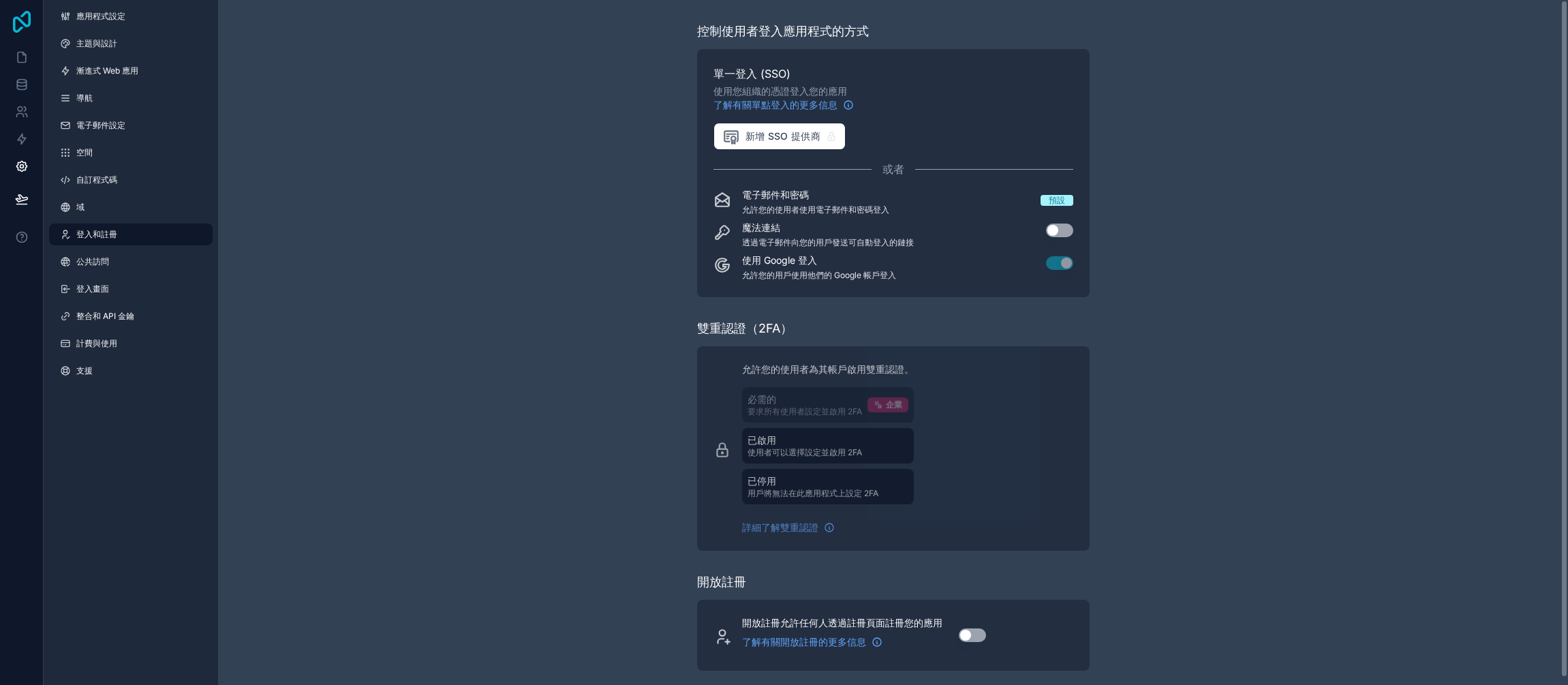
click at [24, 24] on icon at bounding box center [22, 22] width 18 height 22
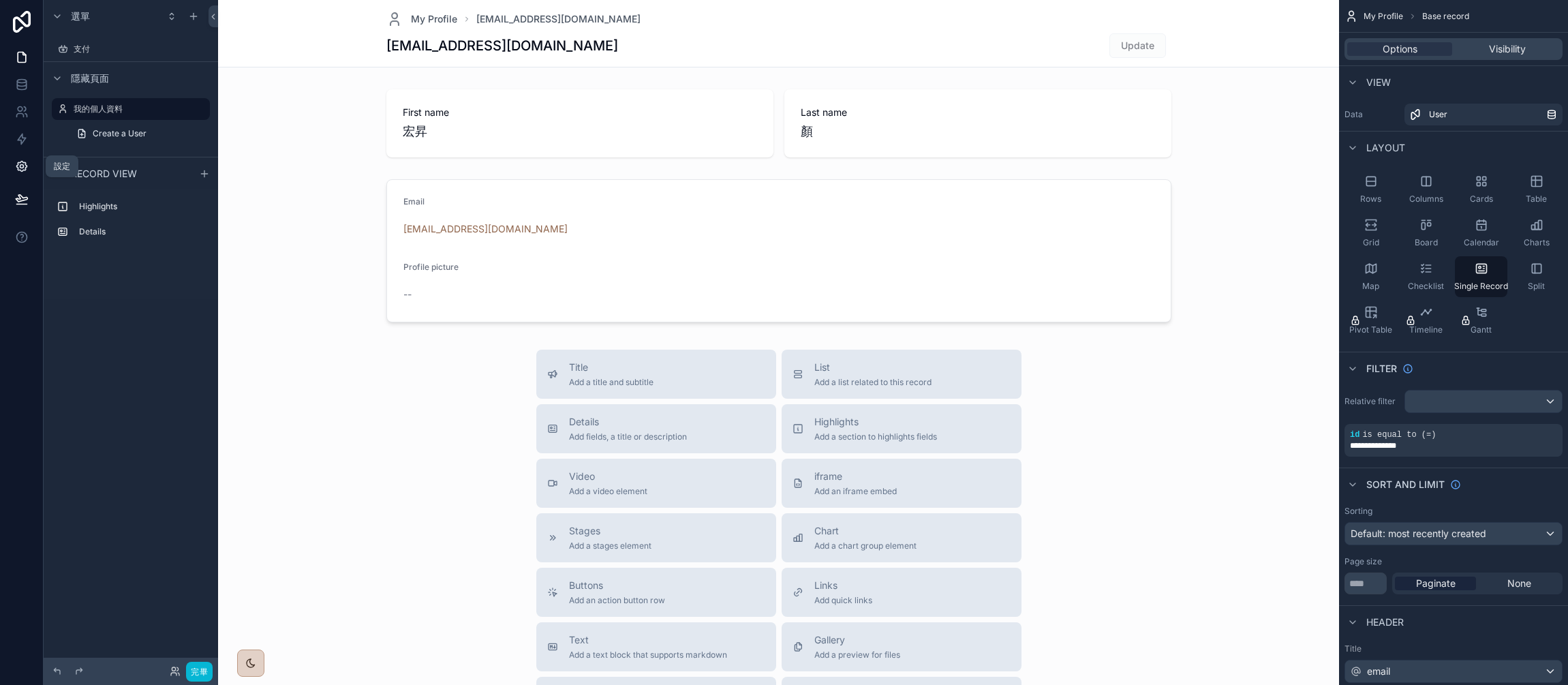
click at [16, 166] on icon at bounding box center [21, 166] width 10 height 10
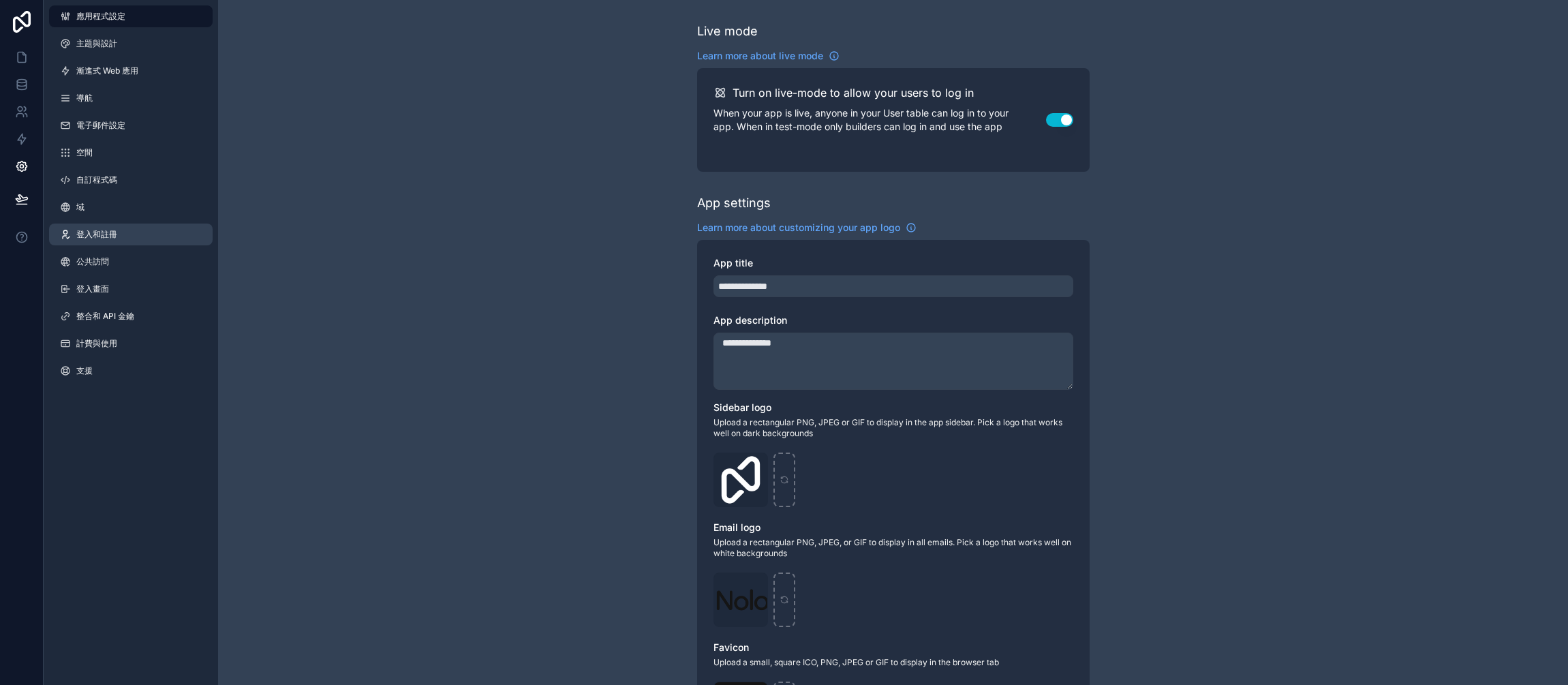
click at [124, 240] on link "登入和註冊" at bounding box center [130, 234] width 163 height 22
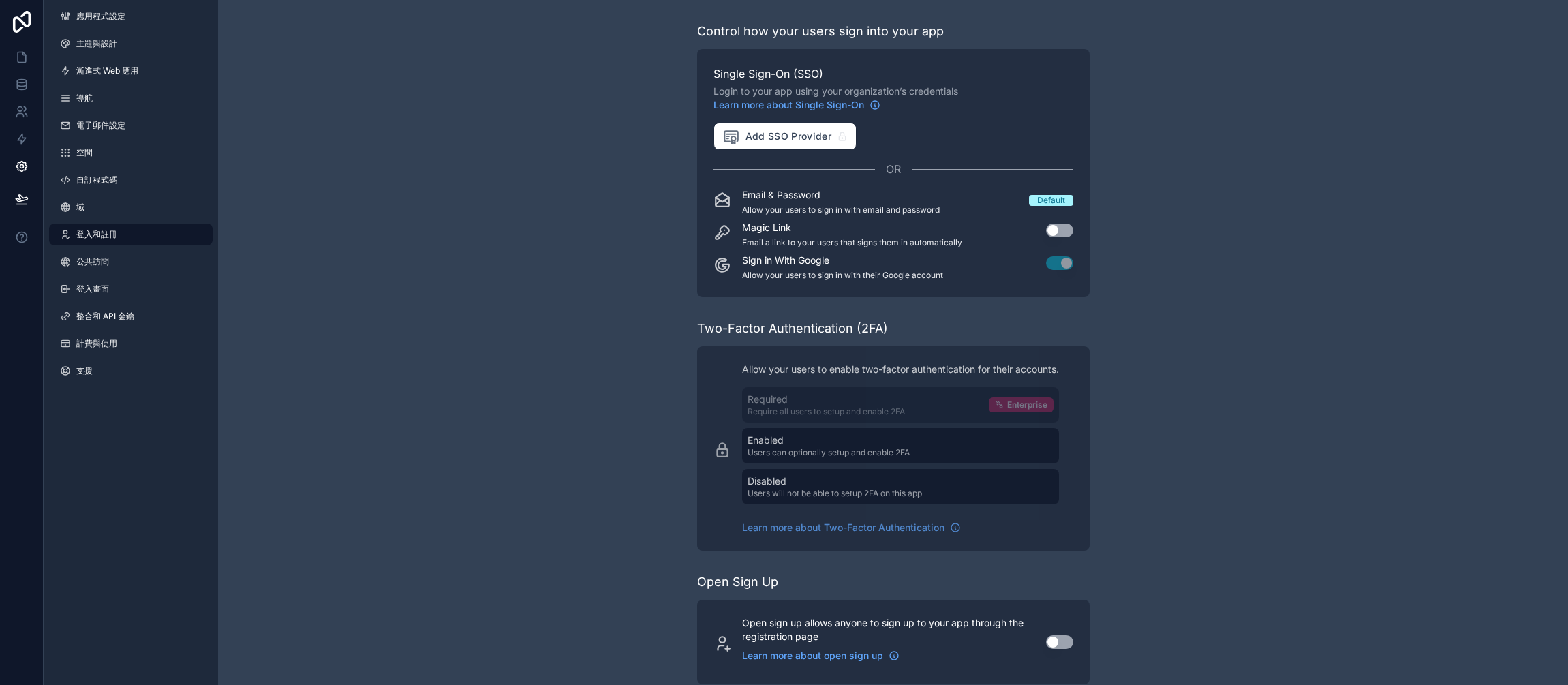
click at [1018, 264] on div "Sign in With Google Allow your users to sign in with their Google account Use s…" at bounding box center [892, 267] width 359 height 27
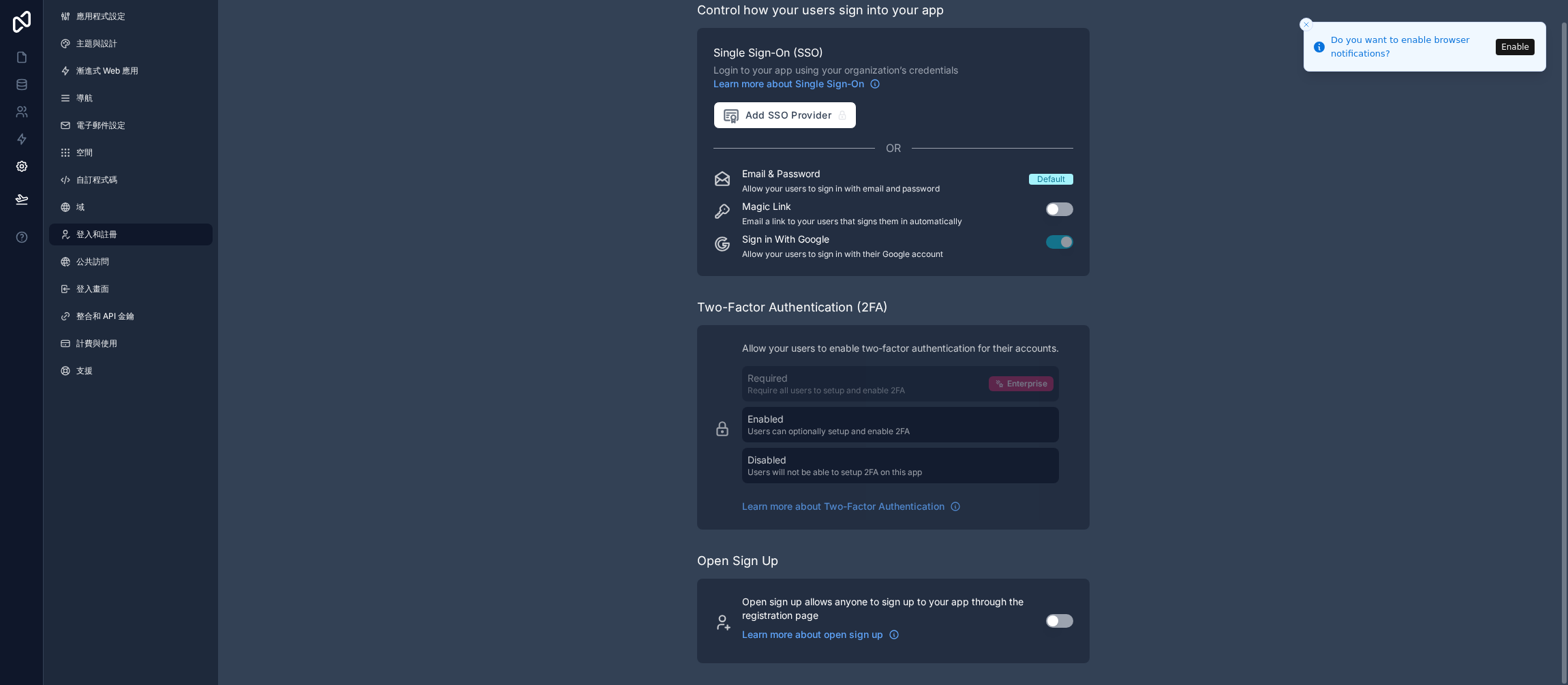
click at [1304, 27] on icon "Close toast" at bounding box center [1307, 25] width 8 height 8
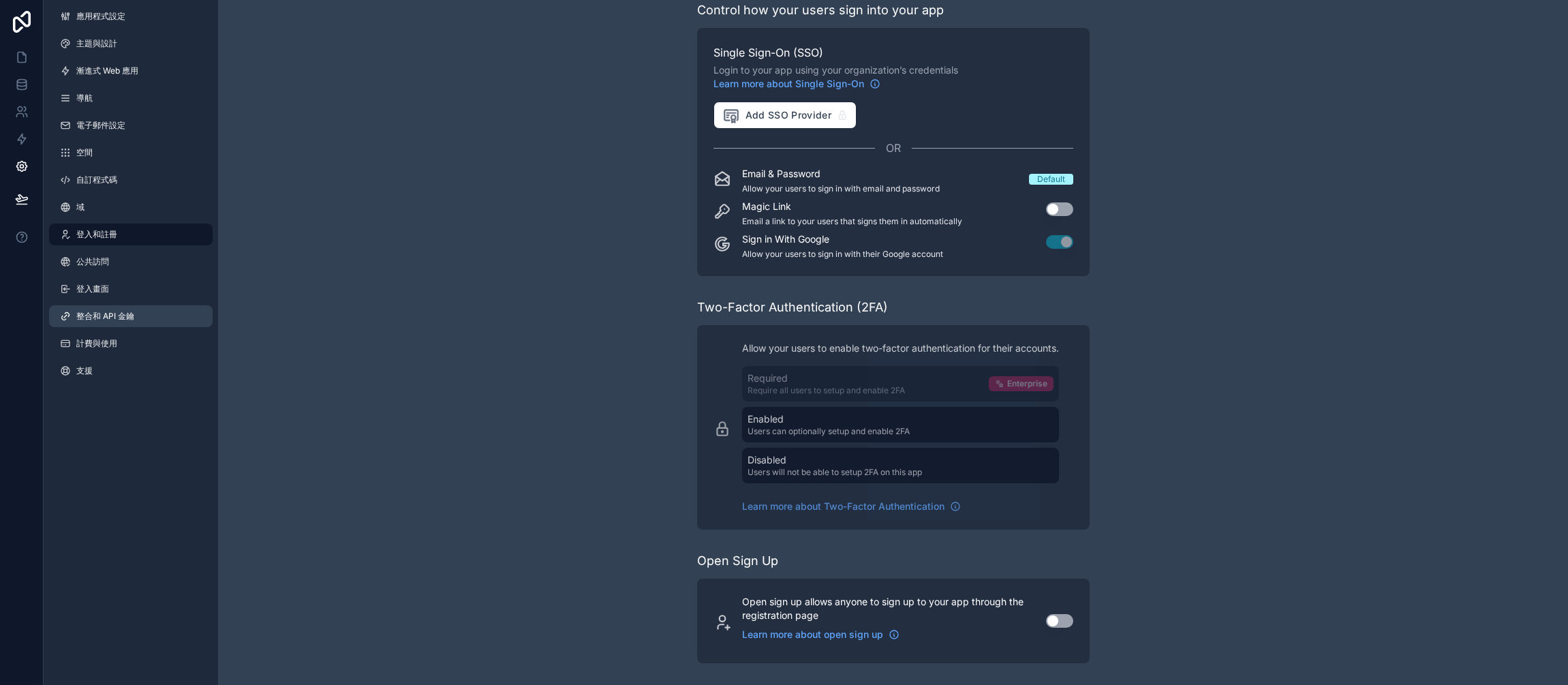
click at [155, 319] on link "整合和 API 金鑰" at bounding box center [130, 316] width 163 height 22
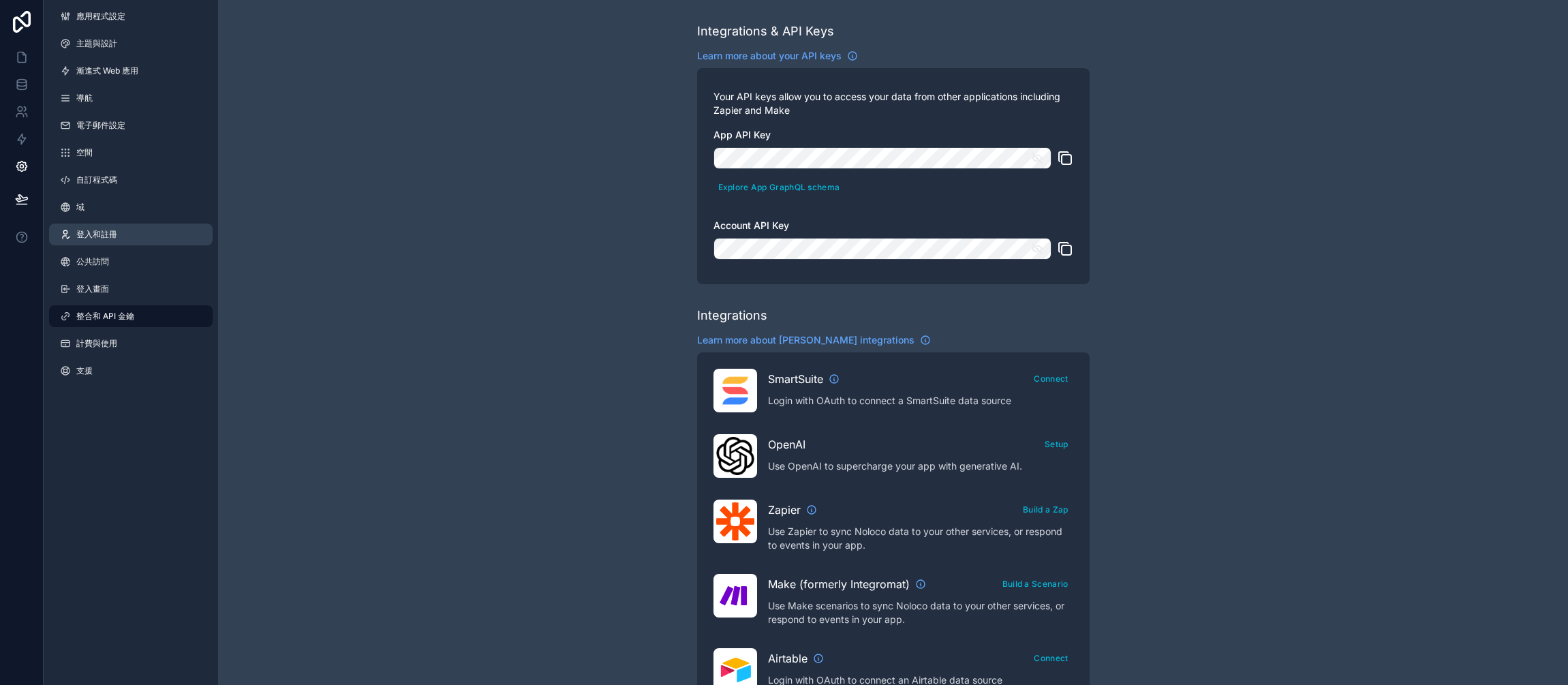
click at [111, 240] on link "登入和註冊" at bounding box center [130, 234] width 163 height 22
click at [31, 17] on icon at bounding box center [22, 22] width 27 height 22
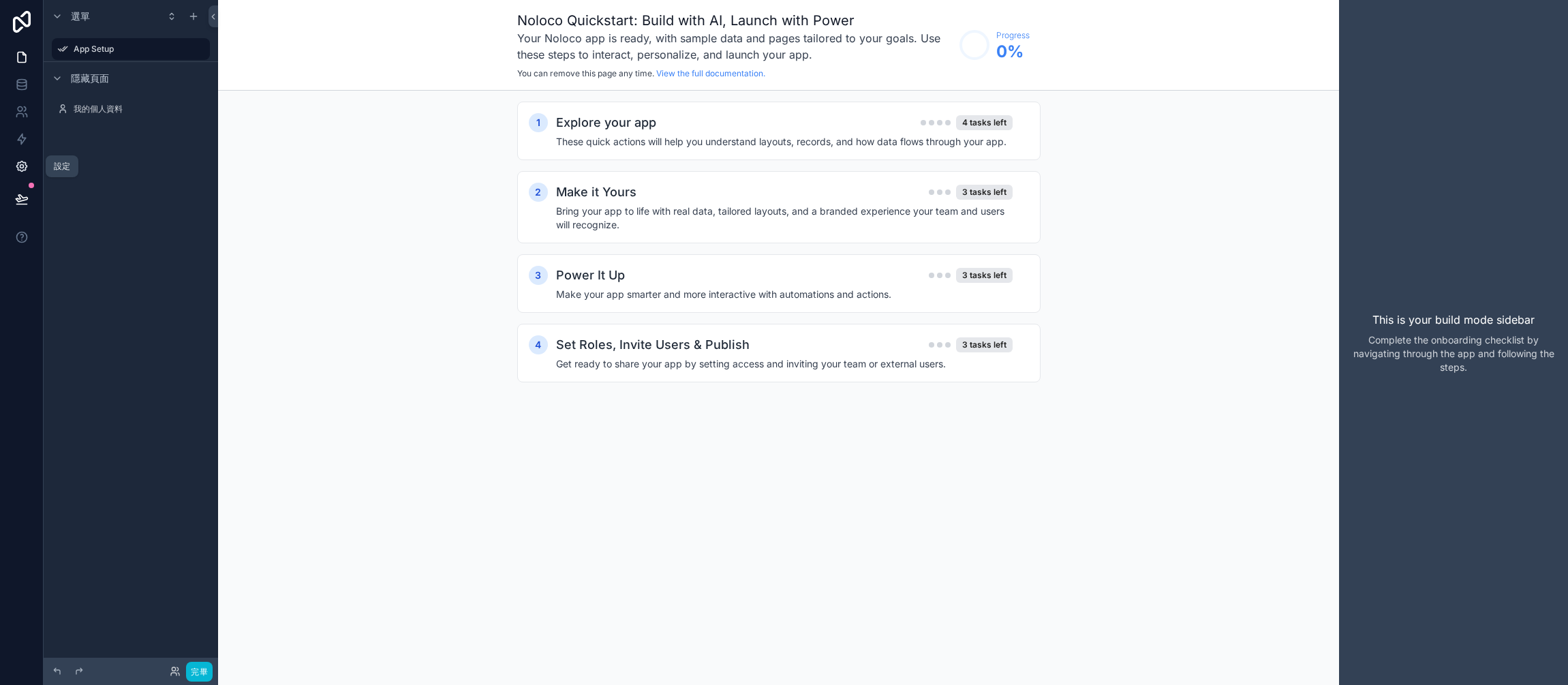
click at [23, 168] on icon at bounding box center [22, 167] width 4 height 4
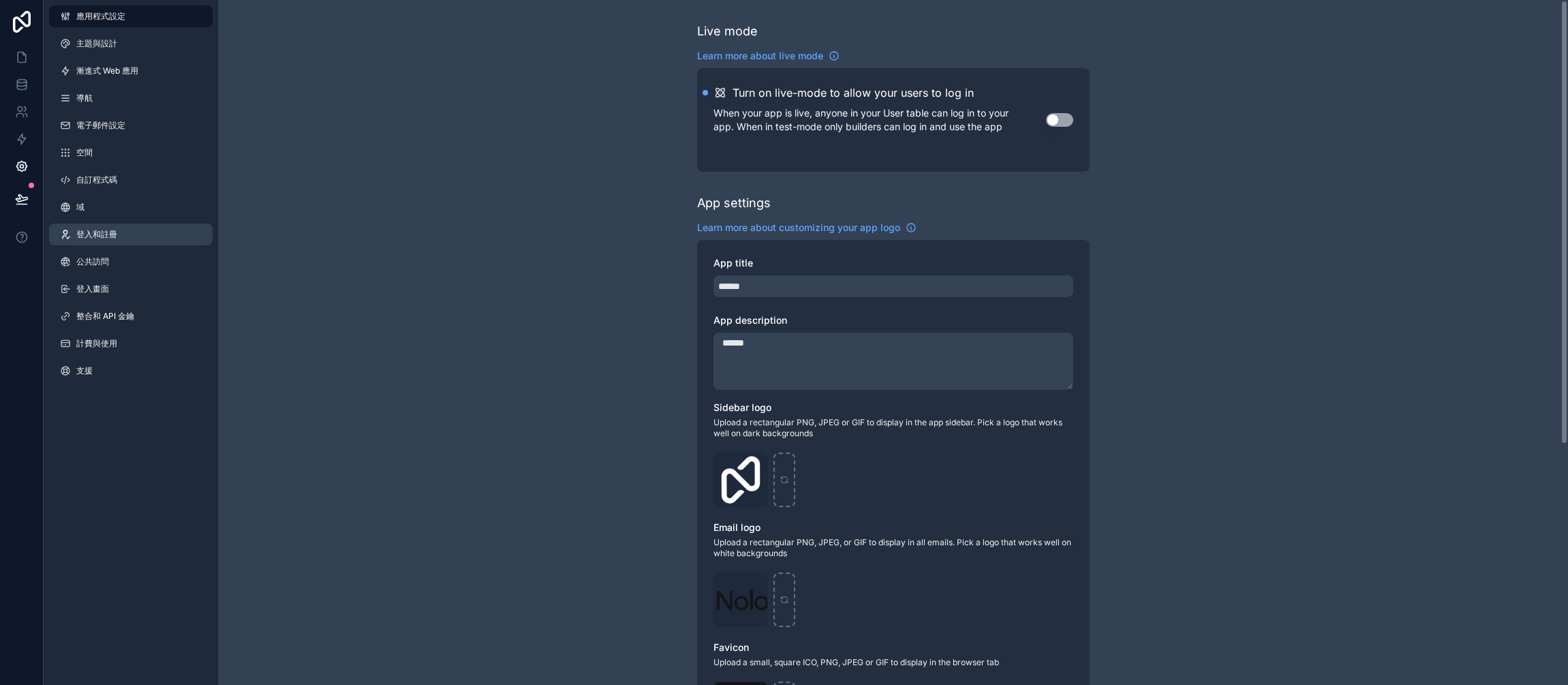
click at [147, 237] on link "登入和註冊" at bounding box center [130, 234] width 163 height 22
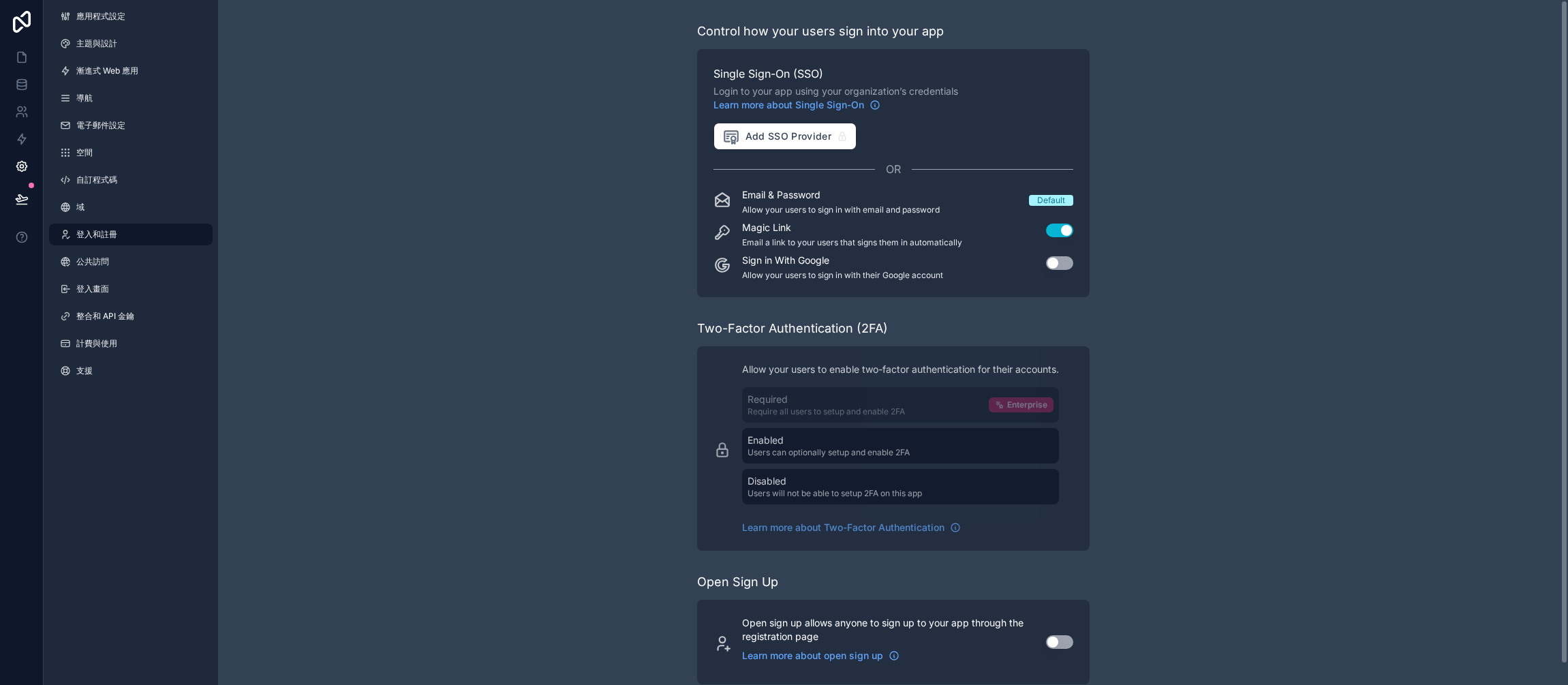
click at [1057, 264] on button "Use setting" at bounding box center [1059, 263] width 27 height 13
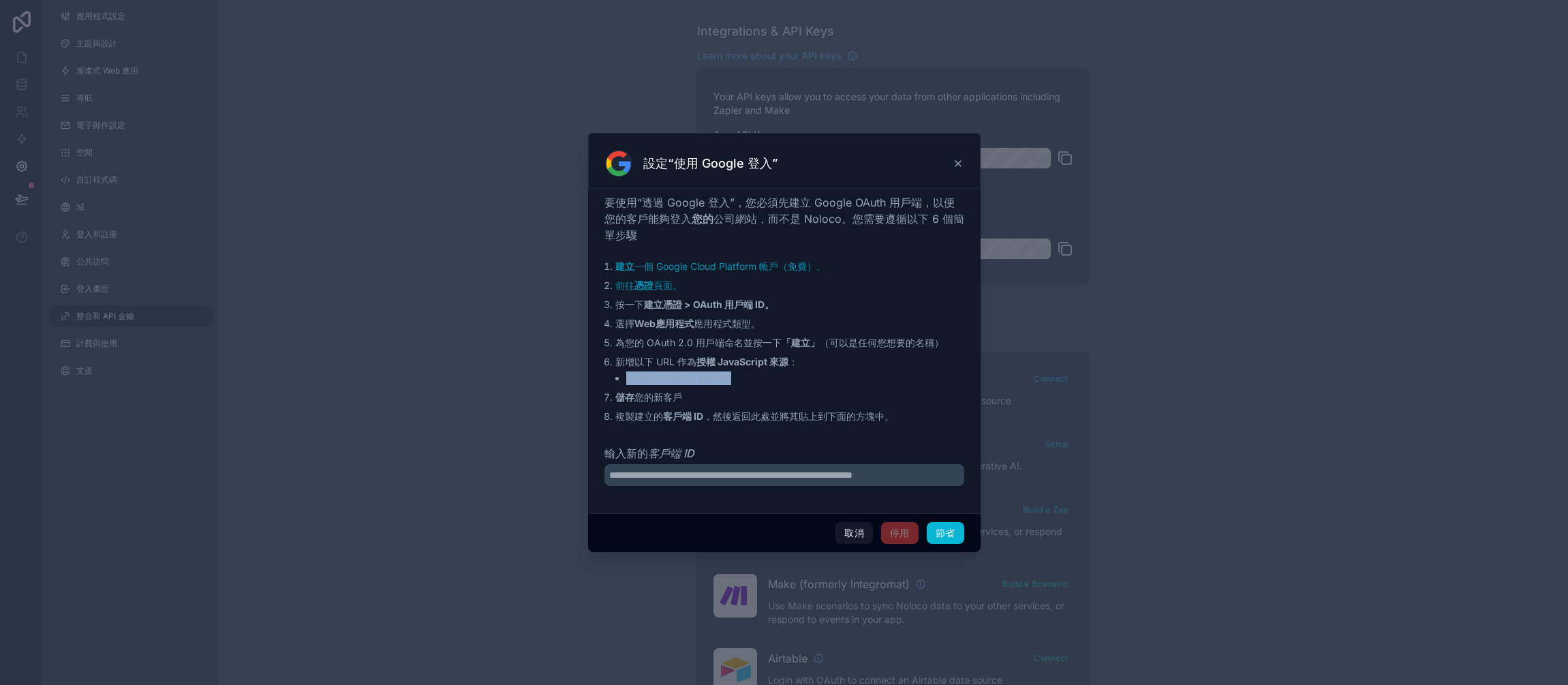
drag, startPoint x: 627, startPoint y: 377, endPoint x: 762, endPoint y: 385, distance: 135.2
click at [761, 385] on ol "建立 一個 Google Cloud Platform 帳戶（免費）。 前往 憑證 頁面。 按一下 建立憑證 > OAuth 用戶端 ID。 選擇 Web應用…" at bounding box center [784, 341] width 359 height 163
copy font "https://uranus.noloco.co"
click at [840, 387] on ol "建立 一個 Google Cloud Platform 帳戶（免費）。 前往 憑證 頁面。 按一下 建立憑證 > OAuth 用戶端 ID。 選擇 Web應用…" at bounding box center [784, 341] width 359 height 163
click at [774, 480] on input "輸入新的 客戶端 ID" at bounding box center [784, 475] width 359 height 22
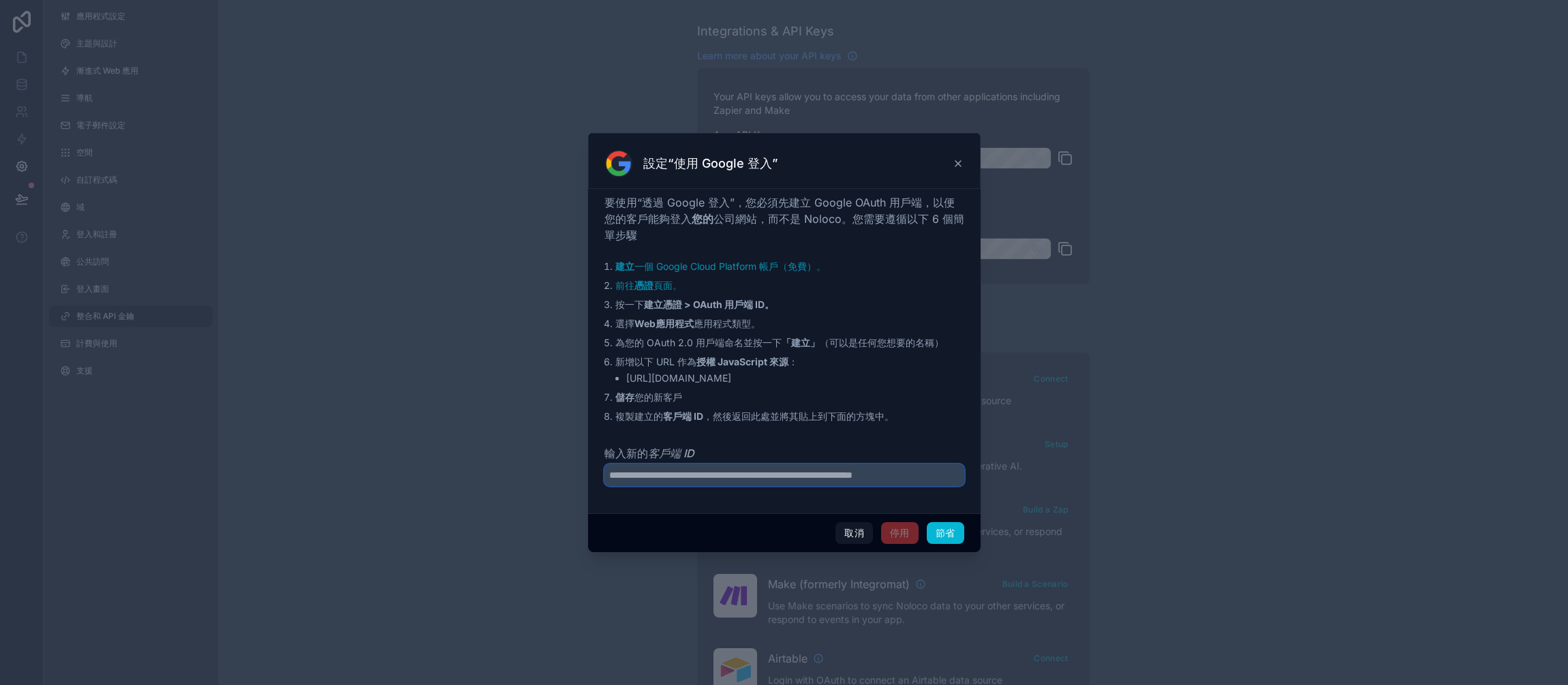
paste input "**********"
type input "**********"
click at [942, 531] on font "節省" at bounding box center [945, 532] width 20 height 11
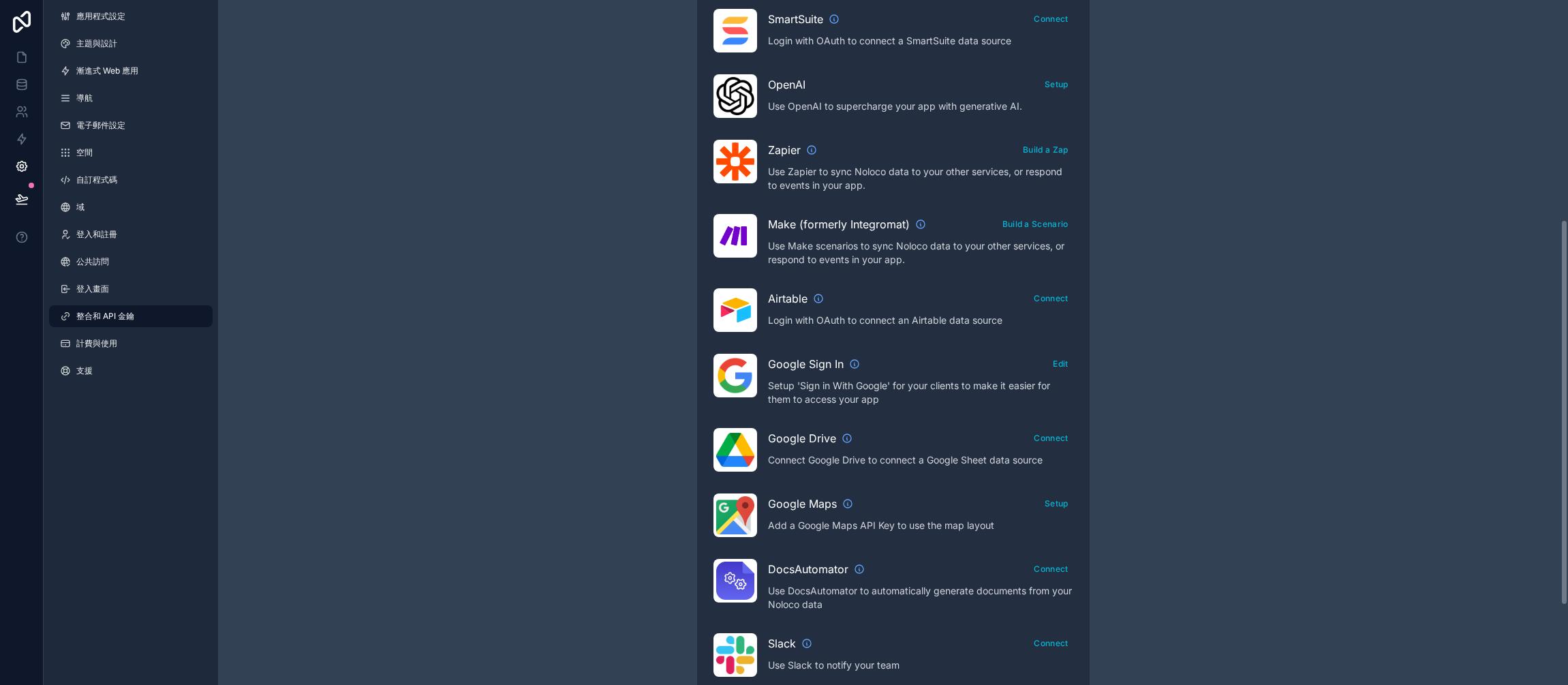
scroll to position [442, 0]
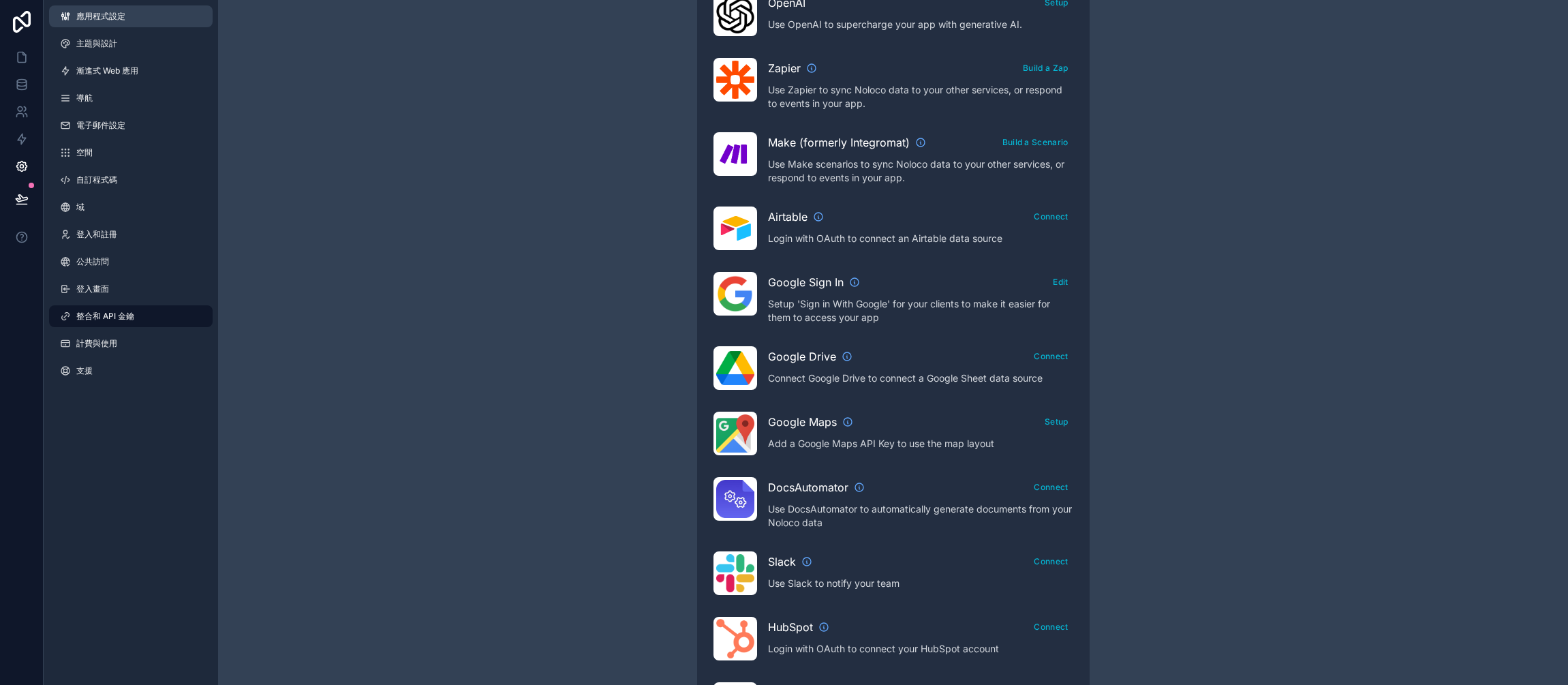
click at [111, 18] on font "應用程式設定" at bounding box center [101, 16] width 49 height 10
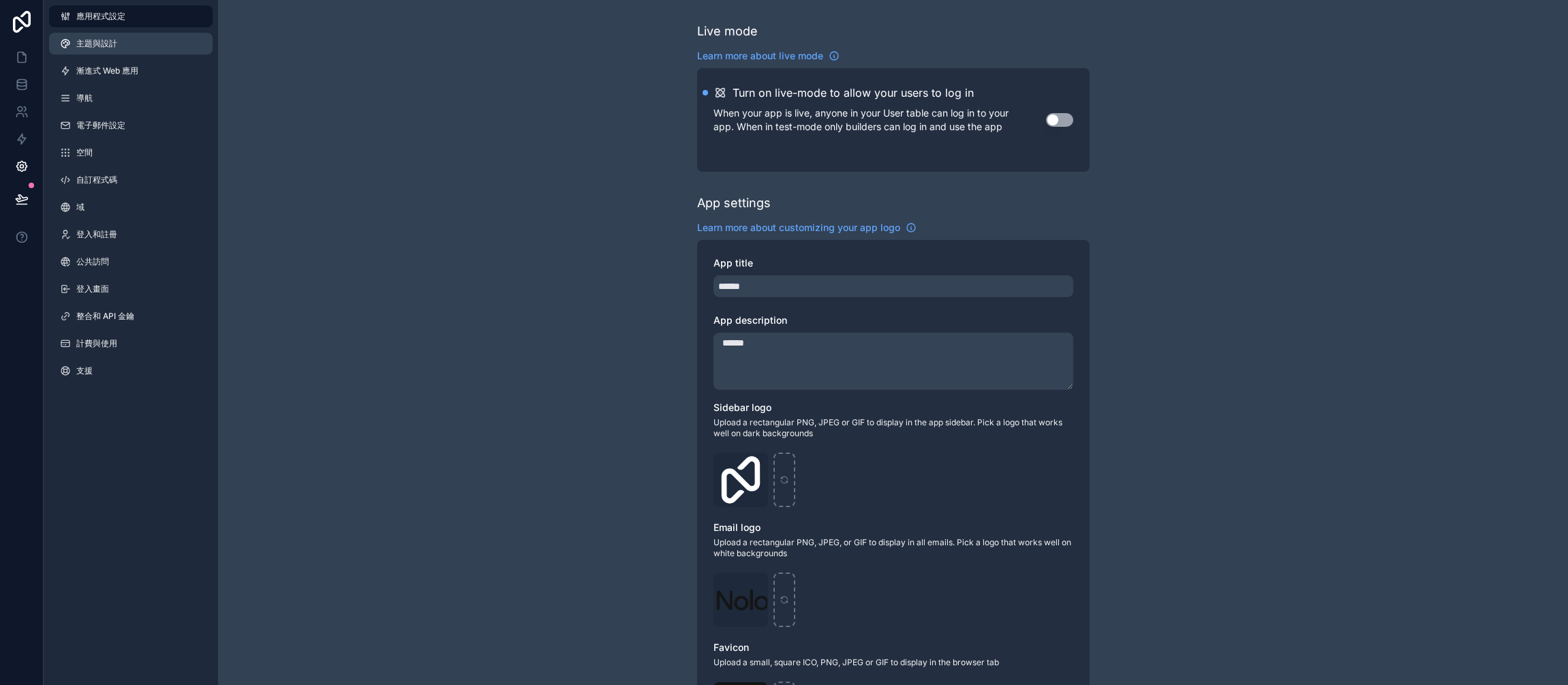
click at [129, 47] on link "主題與設計" at bounding box center [130, 43] width 163 height 22
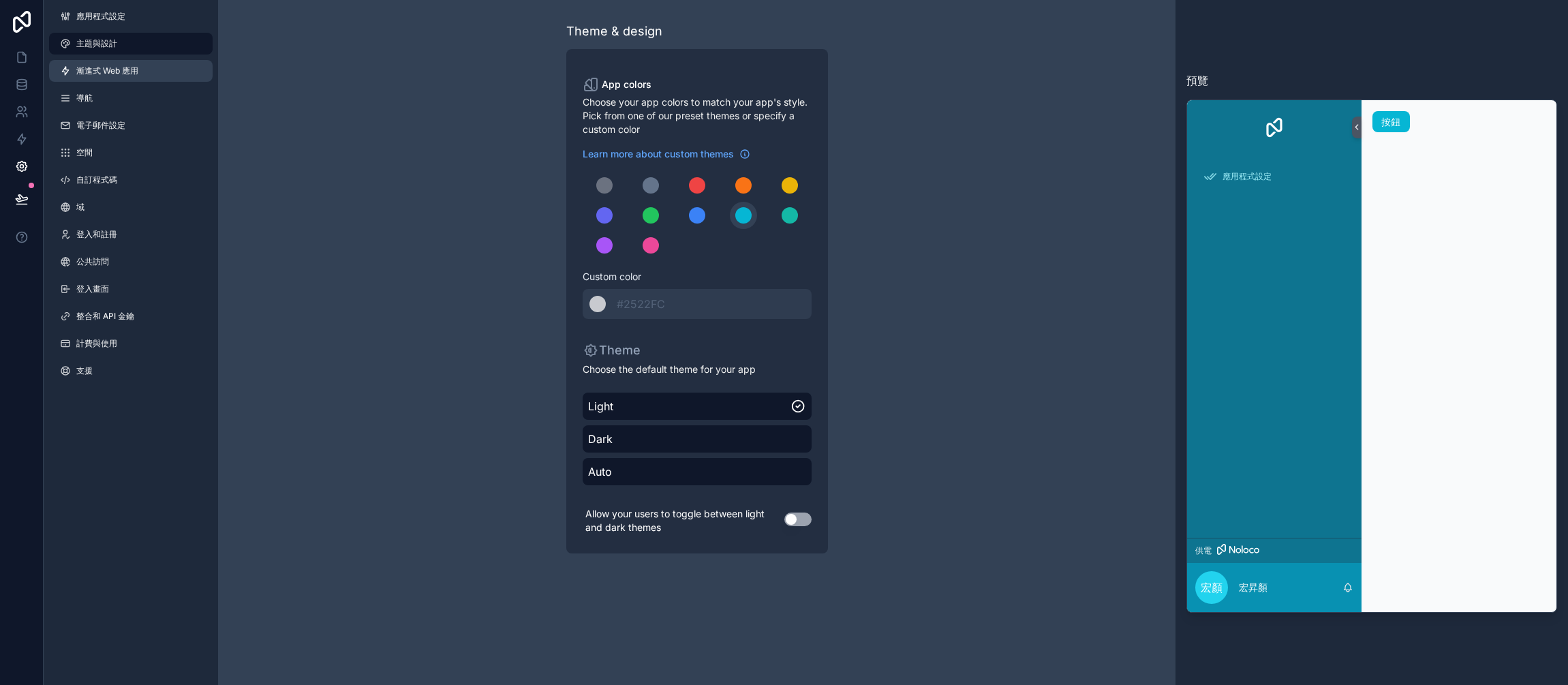
click at [130, 67] on font "漸進式 Web 應用" at bounding box center [108, 70] width 62 height 10
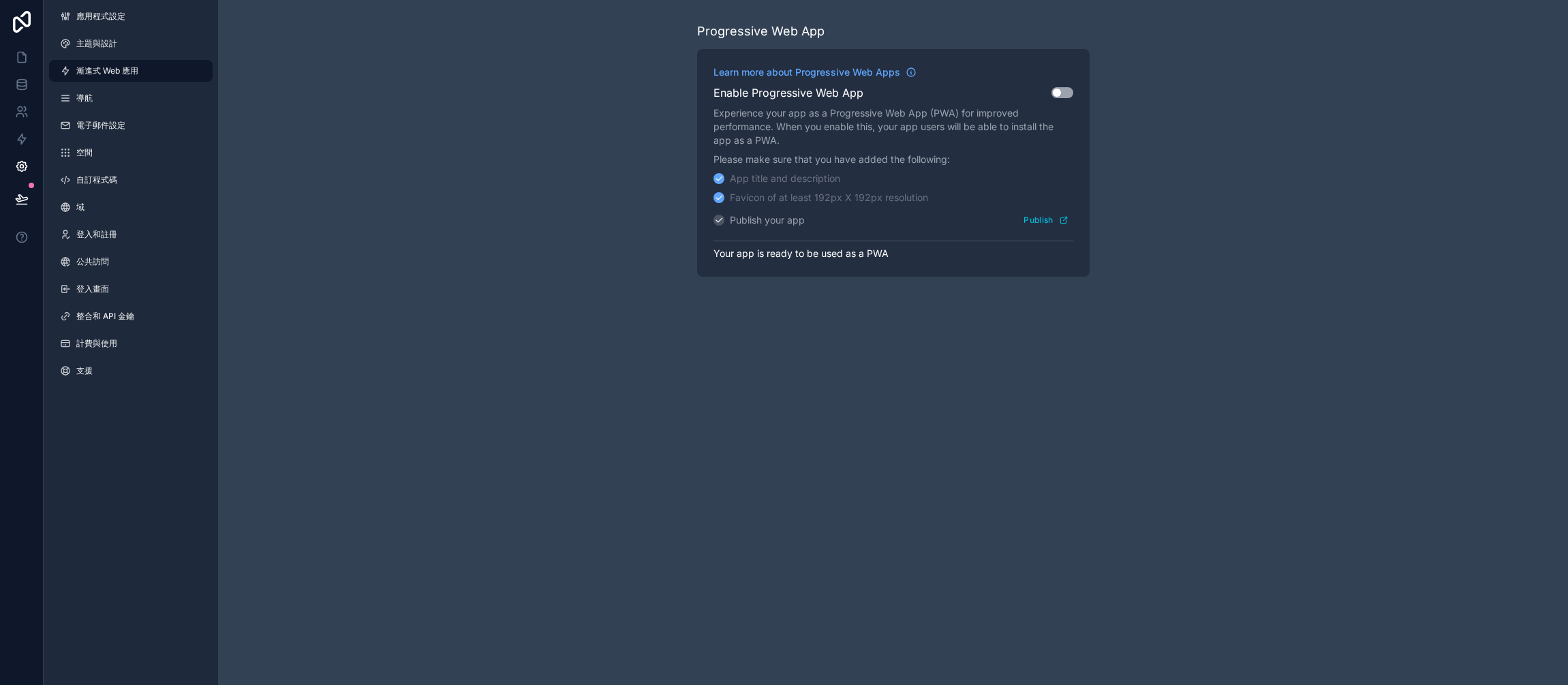
click at [1072, 92] on button "Use setting" at bounding box center [1062, 92] width 22 height 11
click at [1044, 226] on button "Publish" at bounding box center [1045, 220] width 54 height 20
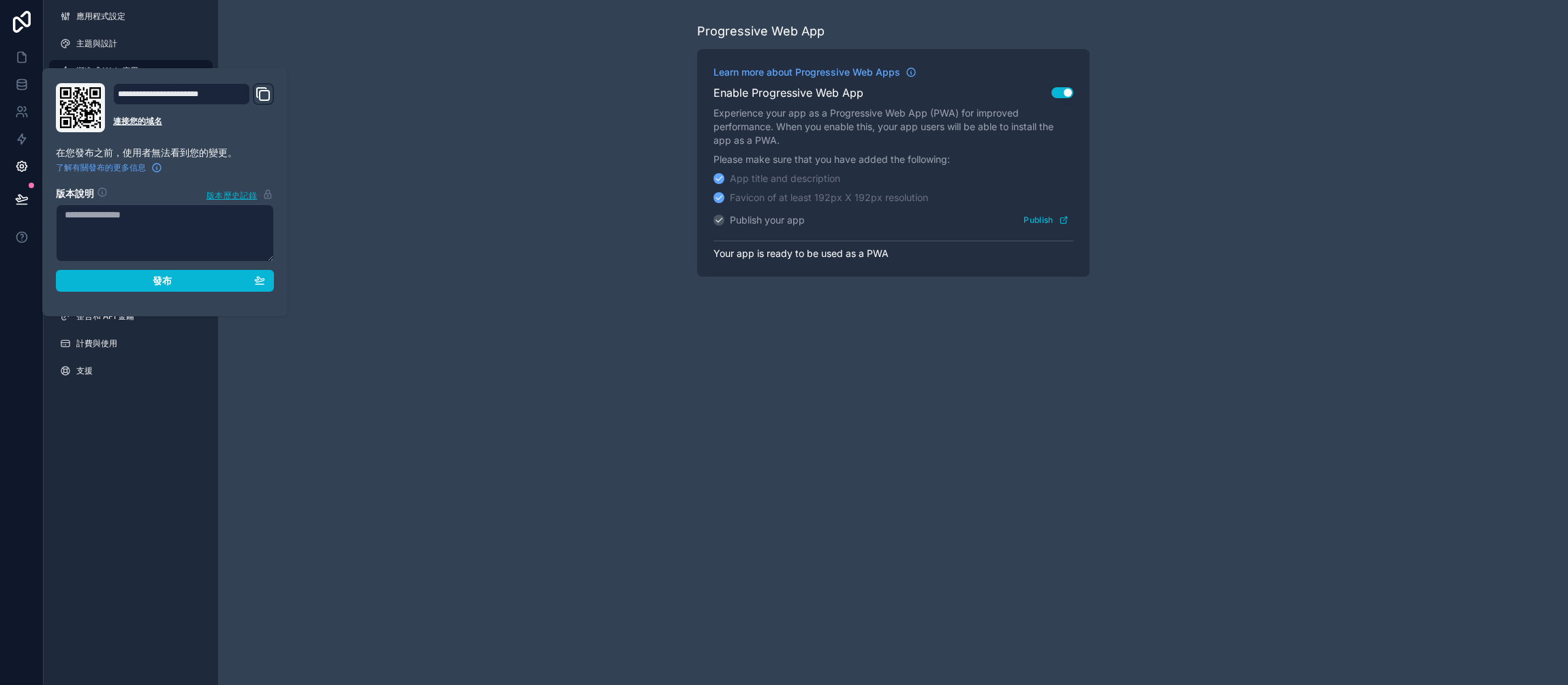
click at [259, 92] on icon "網域名稱和自訂鏈接" at bounding box center [262, 93] width 16 height 16
click at [426, 171] on div "Progressive Web App Learn more about Progressive Web Apps Enable Progressive We…" at bounding box center [892, 149] width 1350 height 298
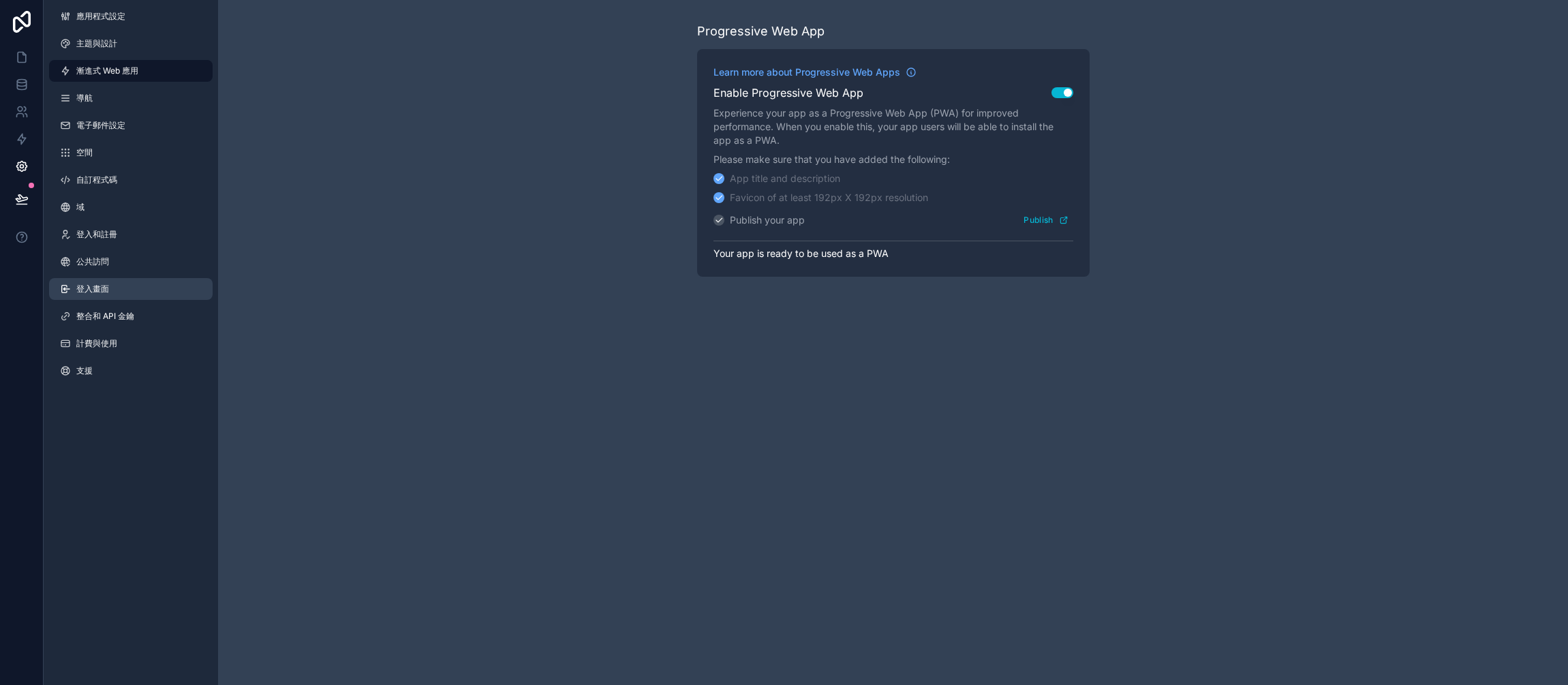
click at [124, 286] on link "登入畫面" at bounding box center [130, 289] width 163 height 22
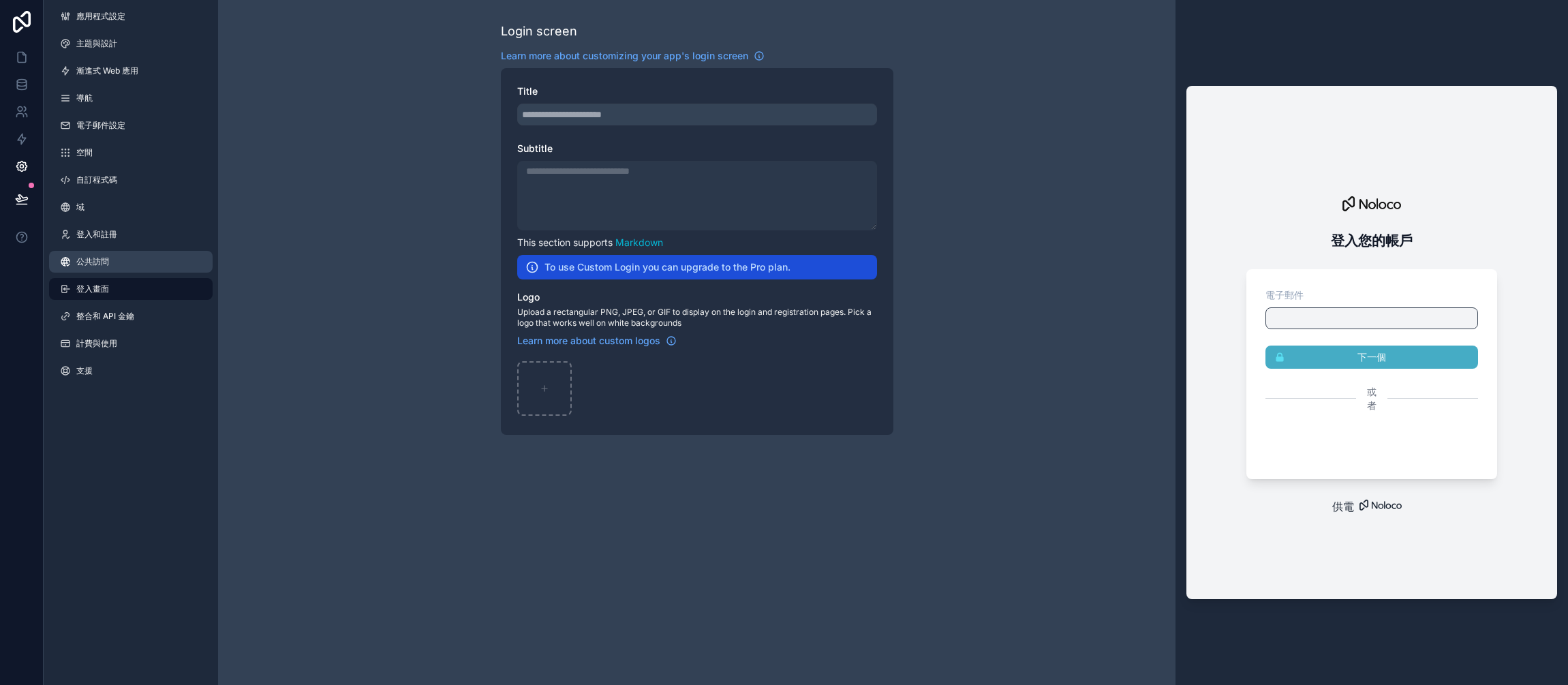
click at [122, 264] on link "公共訪問" at bounding box center [130, 261] width 163 height 22
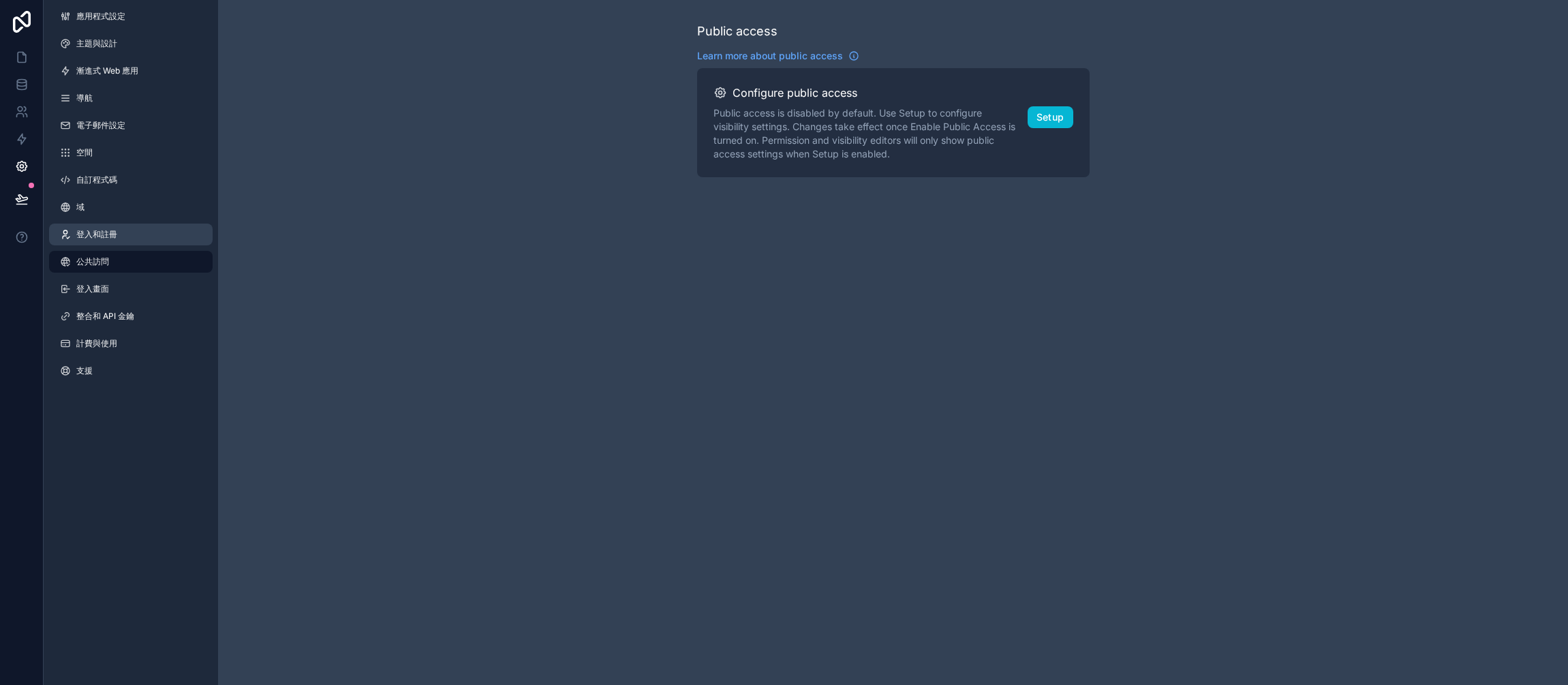
click at [120, 235] on link "登入和註冊" at bounding box center [130, 234] width 163 height 22
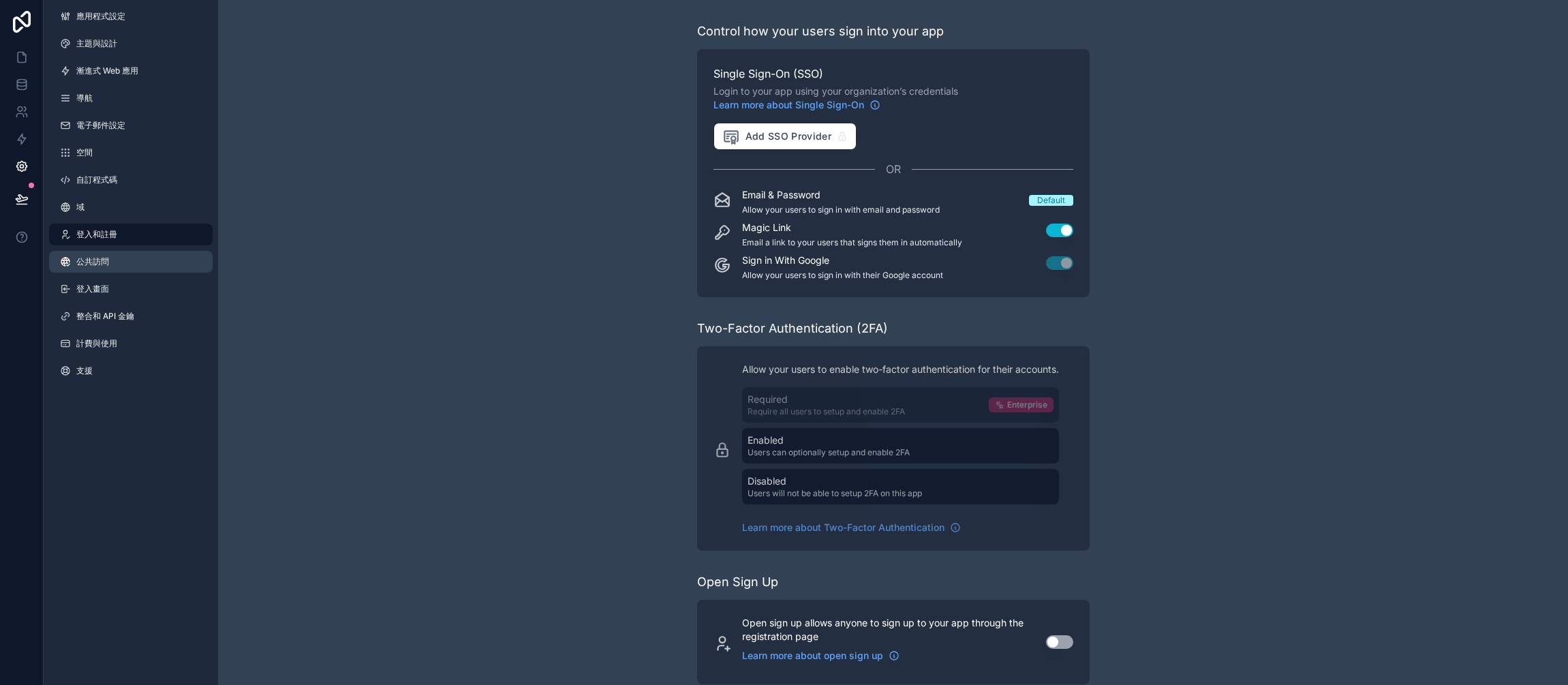
click at [117, 266] on link "公共訪問" at bounding box center [130, 261] width 163 height 22
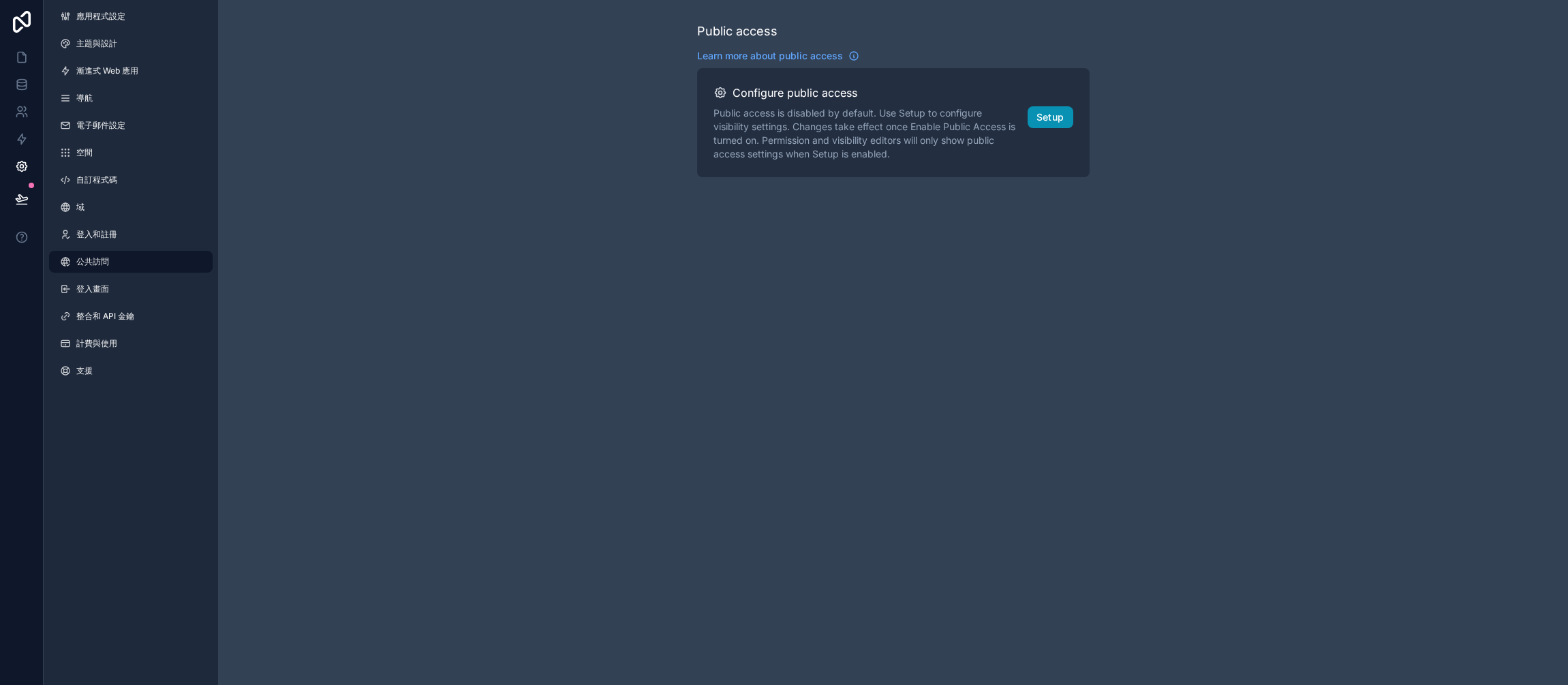
click at [1050, 118] on button "Setup" at bounding box center [1050, 117] width 45 height 22
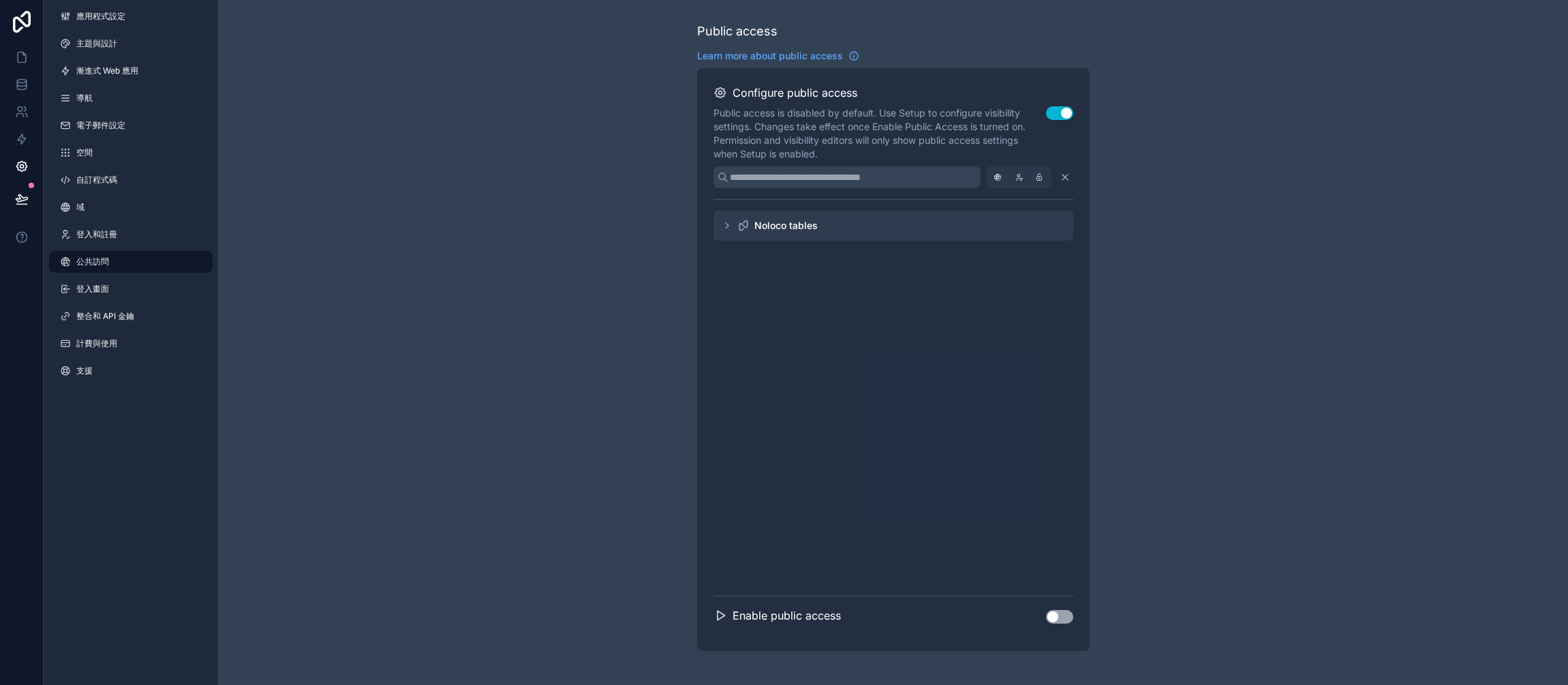
click at [724, 226] on icon "可捲動內容" at bounding box center [727, 226] width 11 height 11
click at [726, 227] on icon "可捲動內容" at bounding box center [727, 226] width 11 height 11
click at [1070, 180] on div "可捲動內容" at bounding box center [1064, 176] width 16 height 16
drag, startPoint x: 723, startPoint y: 616, endPoint x: 753, endPoint y: 592, distance: 38.4
click at [723, 616] on icon "可捲動內容" at bounding box center [721, 614] width 8 height 8
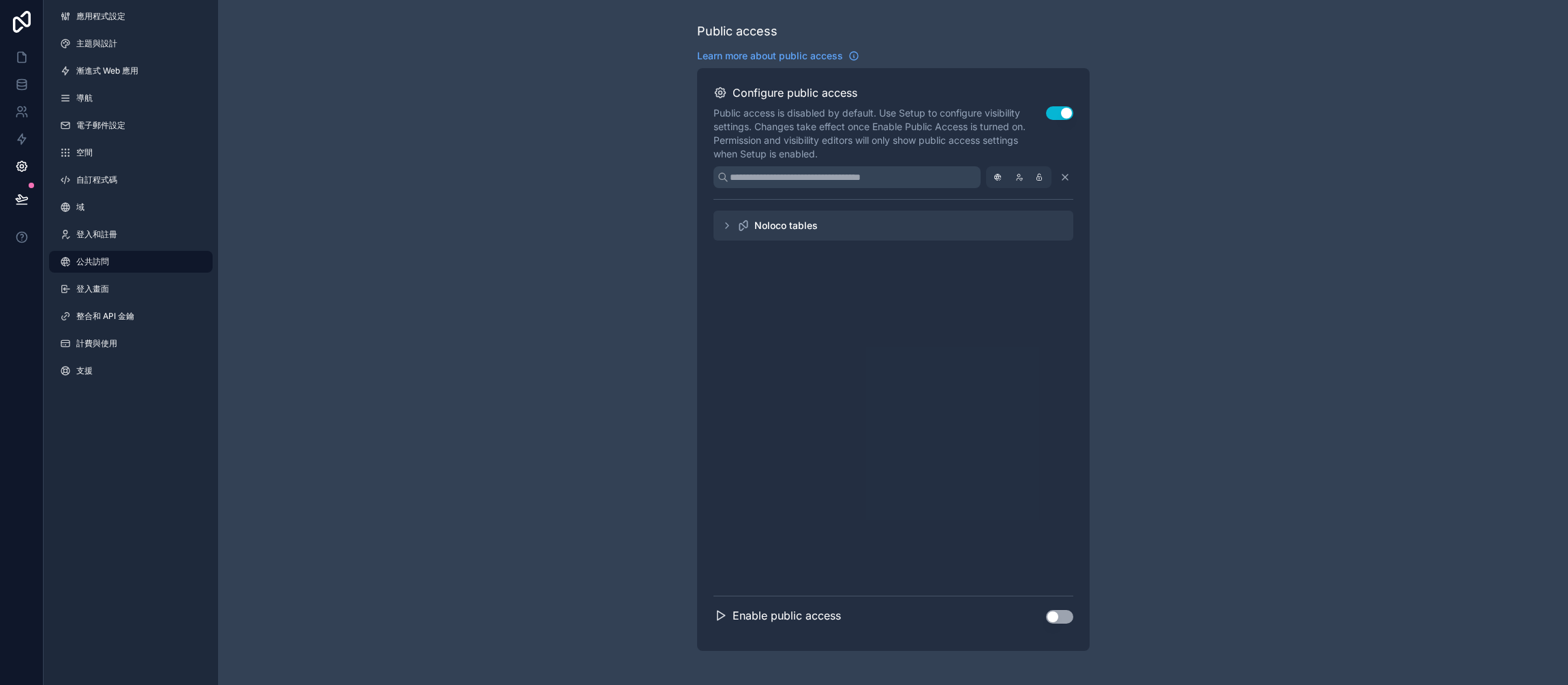
click at [719, 613] on icon "可捲動內容" at bounding box center [720, 615] width 13 height 13
click at [1047, 117] on button "Use setting" at bounding box center [1059, 113] width 27 height 13
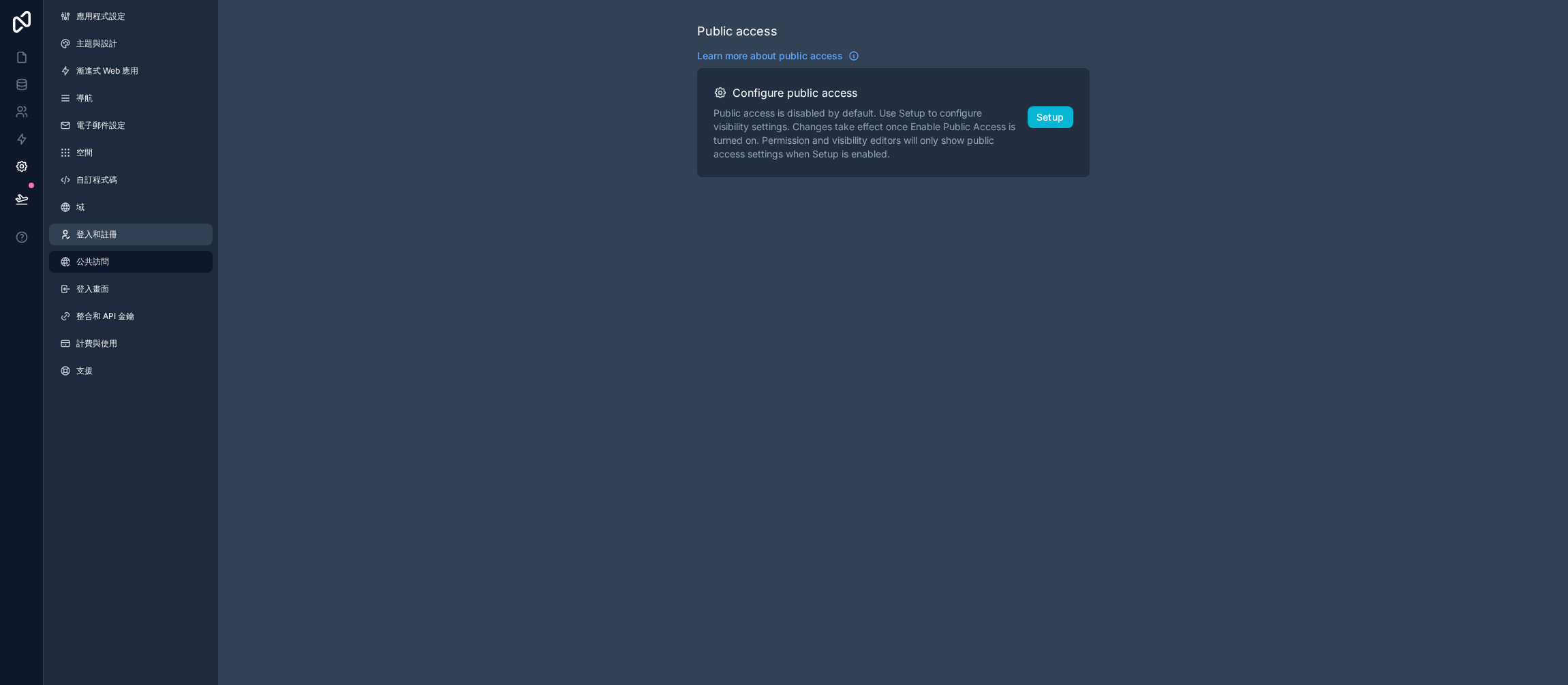
click at [92, 239] on font "登入和註冊" at bounding box center [96, 234] width 41 height 10
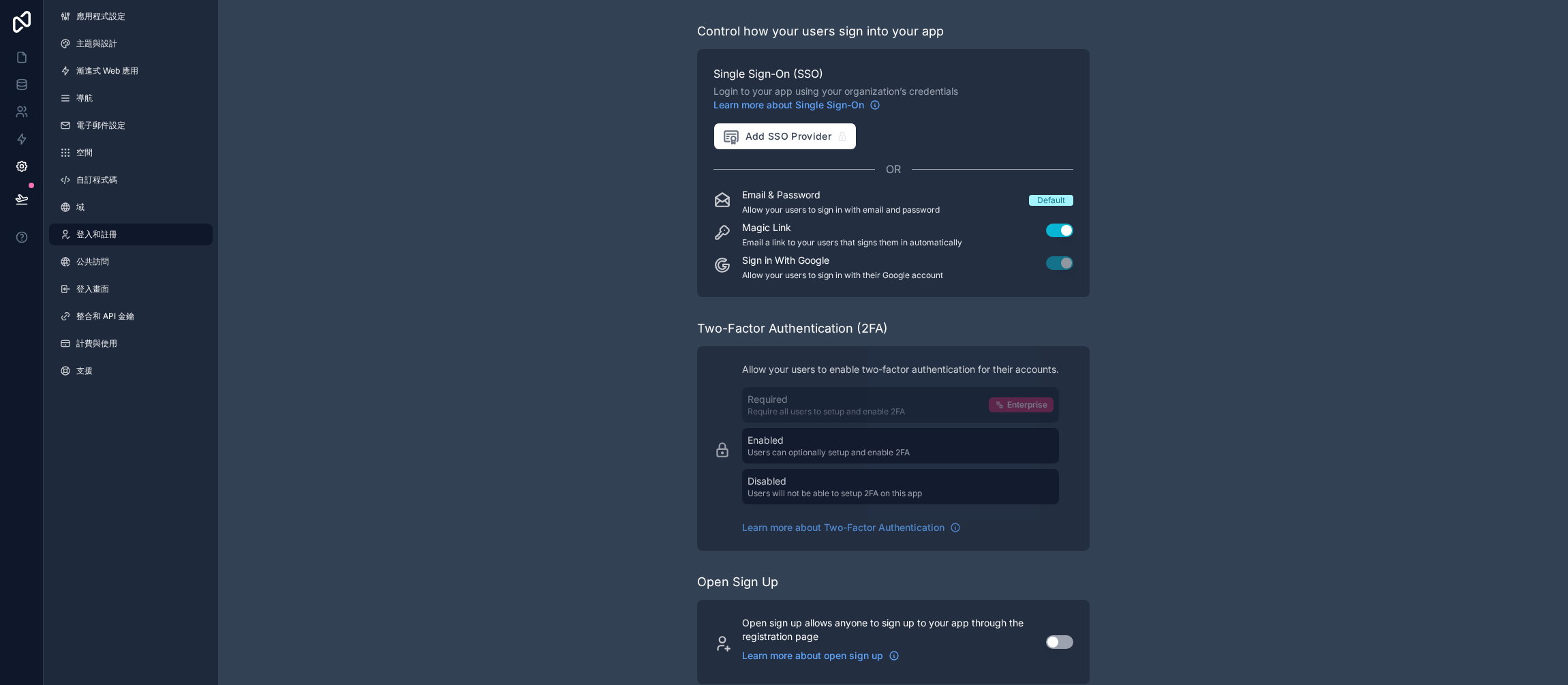
click at [1062, 232] on button "Use setting" at bounding box center [1059, 230] width 27 height 13
drag, startPoint x: 611, startPoint y: 232, endPoint x: 630, endPoint y: 235, distance: 19.2
click at [611, 232] on div "Control how your users sign into your app Single Sign-On (SSO) Login to your ap…" at bounding box center [892, 353] width 1350 height 706
click at [142, 110] on div "應用程式設定 主題與設計 漸進式 Web 應用 導航 電子郵件設定 空間 自訂程式碼 域 登入和註冊 公共訪問 登入畫面 整合和 API 金鑰 計費與使用 支援" at bounding box center [130, 196] width 175 height 393
click at [11, 61] on link at bounding box center [22, 57] width 43 height 27
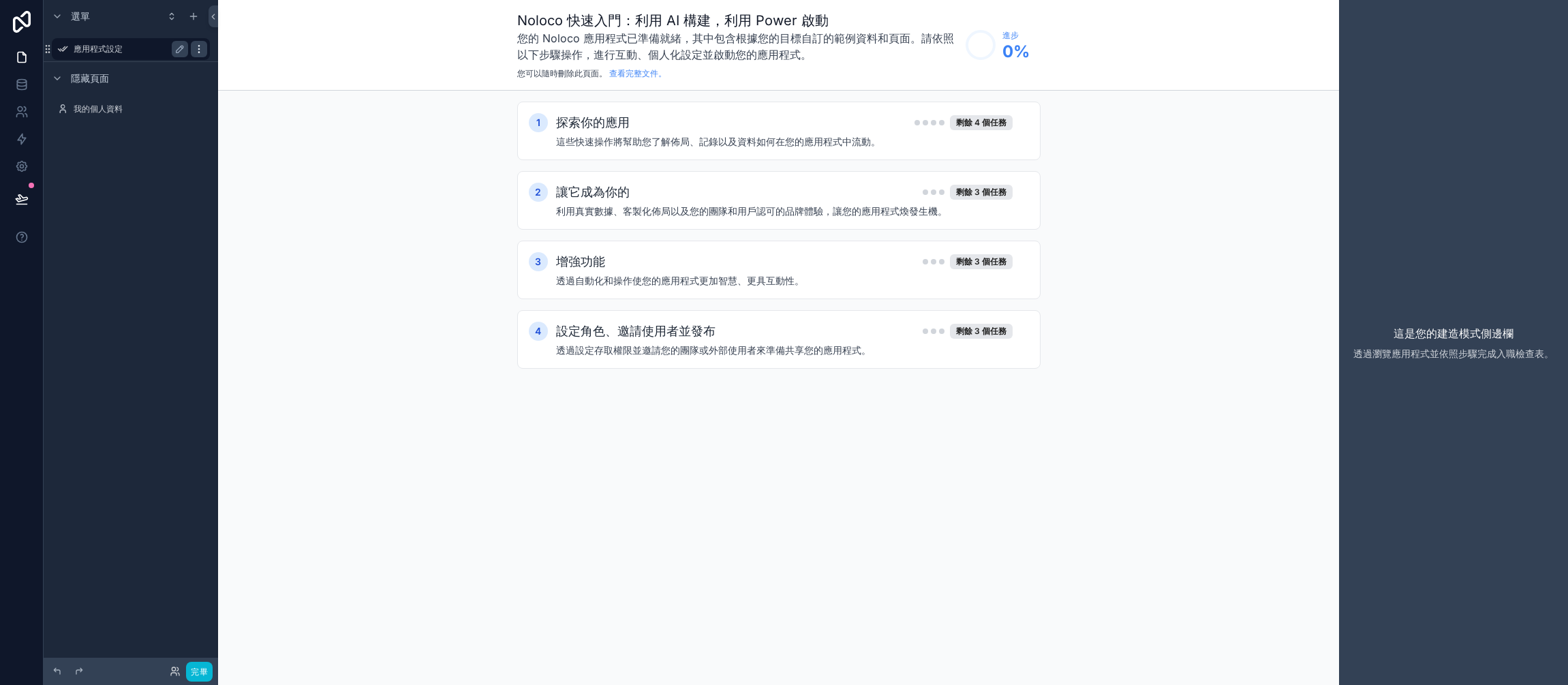
click at [197, 53] on icon "可捲動內容" at bounding box center [199, 49] width 11 height 11
drag, startPoint x: 249, startPoint y: 60, endPoint x: 251, endPoint y: 69, distance: 9.2
click at [249, 61] on font "消除" at bounding box center [252, 58] width 19 height 11
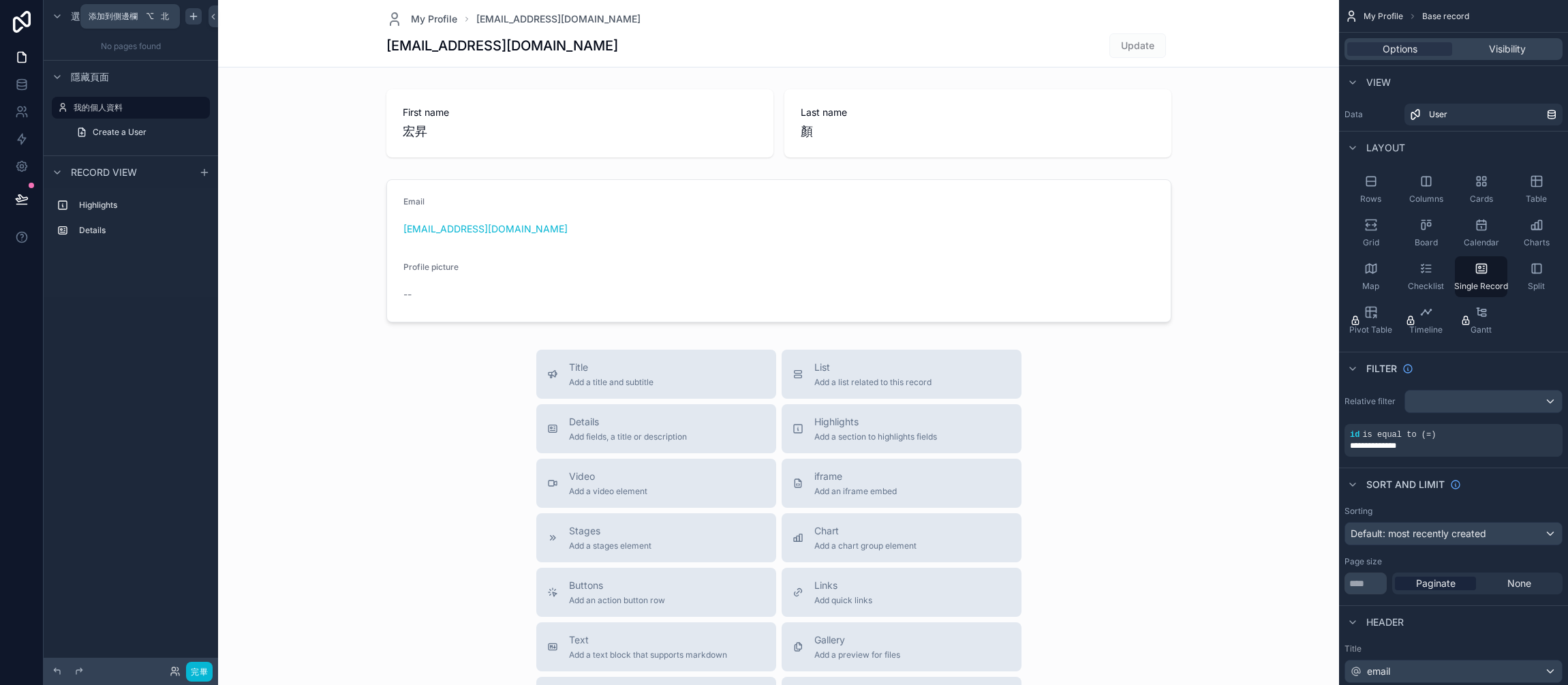
click at [194, 19] on icon "可捲動內容" at bounding box center [193, 17] width 11 height 11
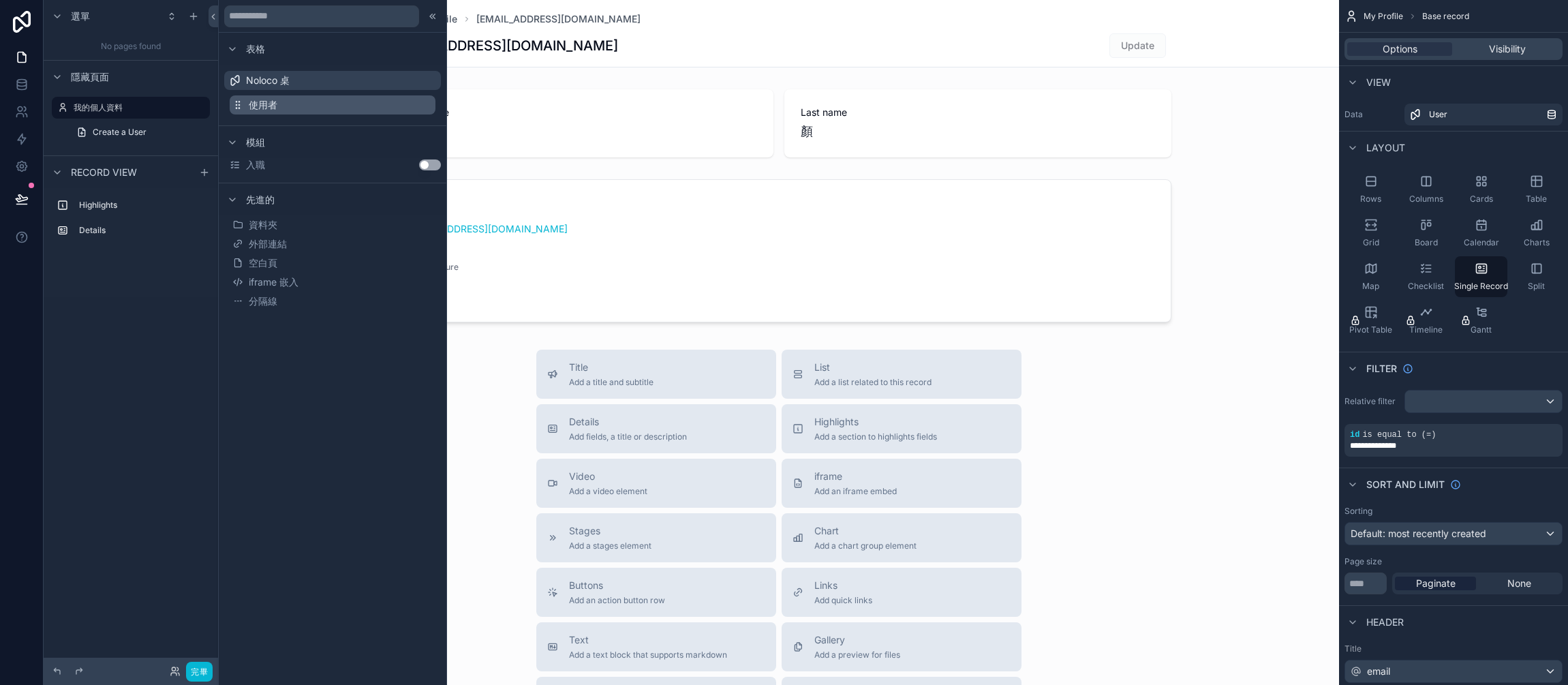
click at [267, 111] on span "使用者" at bounding box center [263, 105] width 28 height 13
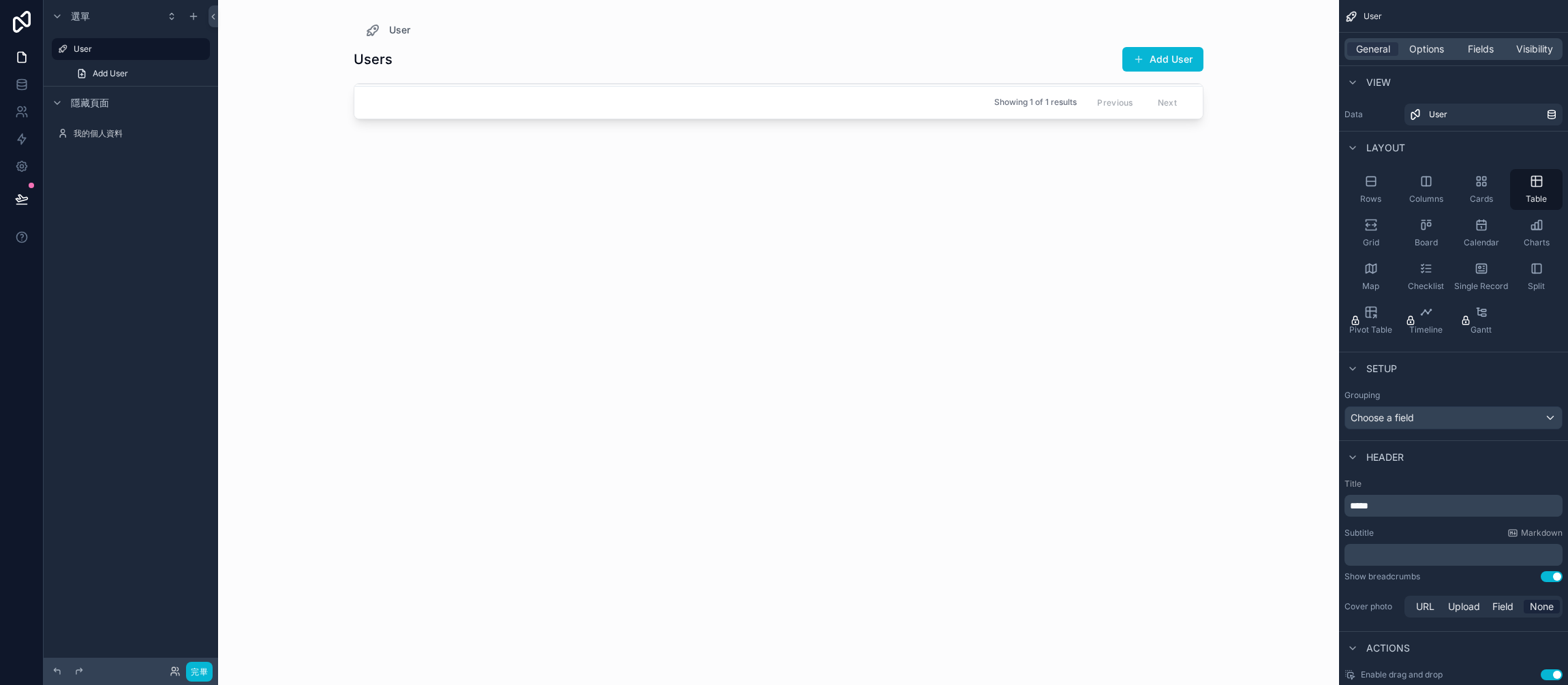
click at [416, 293] on div "可捲動內容" at bounding box center [778, 334] width 872 height 669
click at [1185, 58] on button "Add User" at bounding box center [1163, 59] width 81 height 25
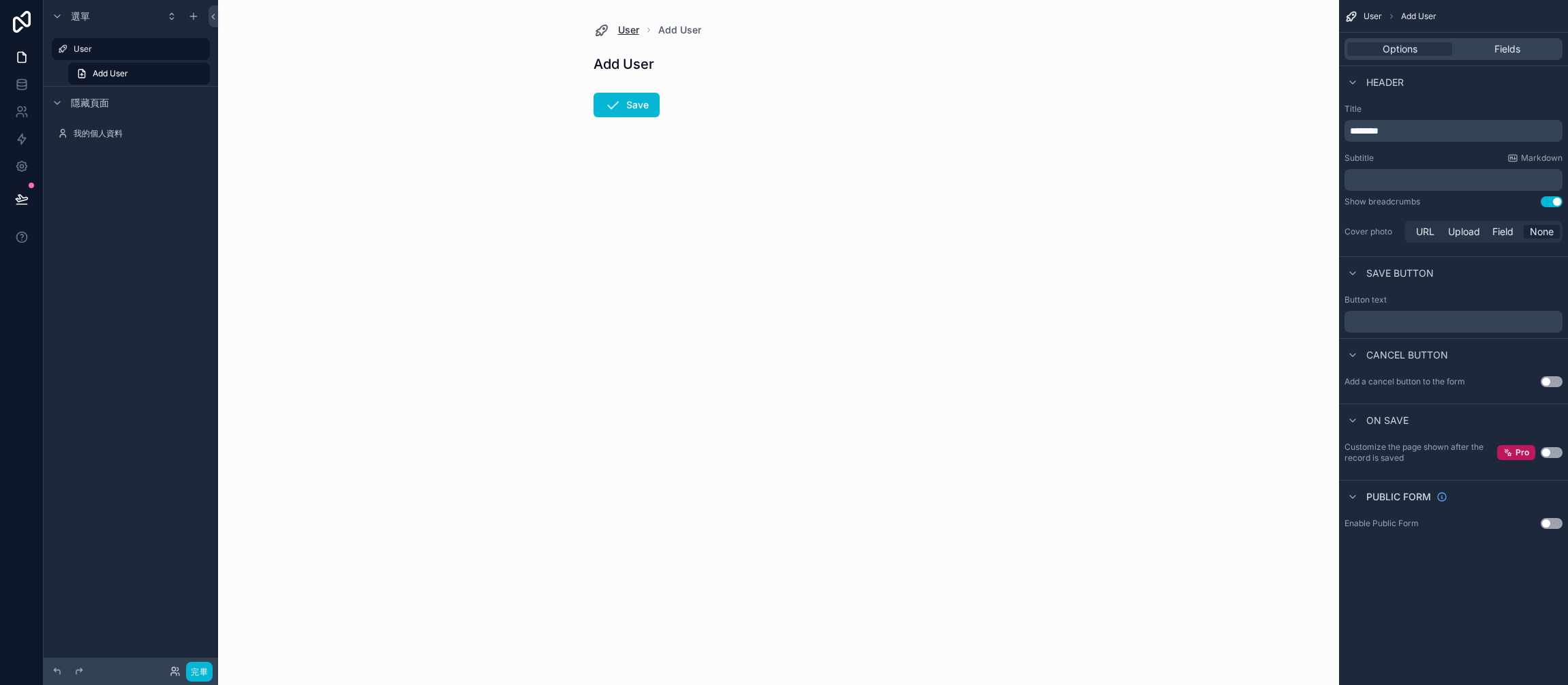
click at [633, 31] on span "User" at bounding box center [628, 30] width 21 height 13
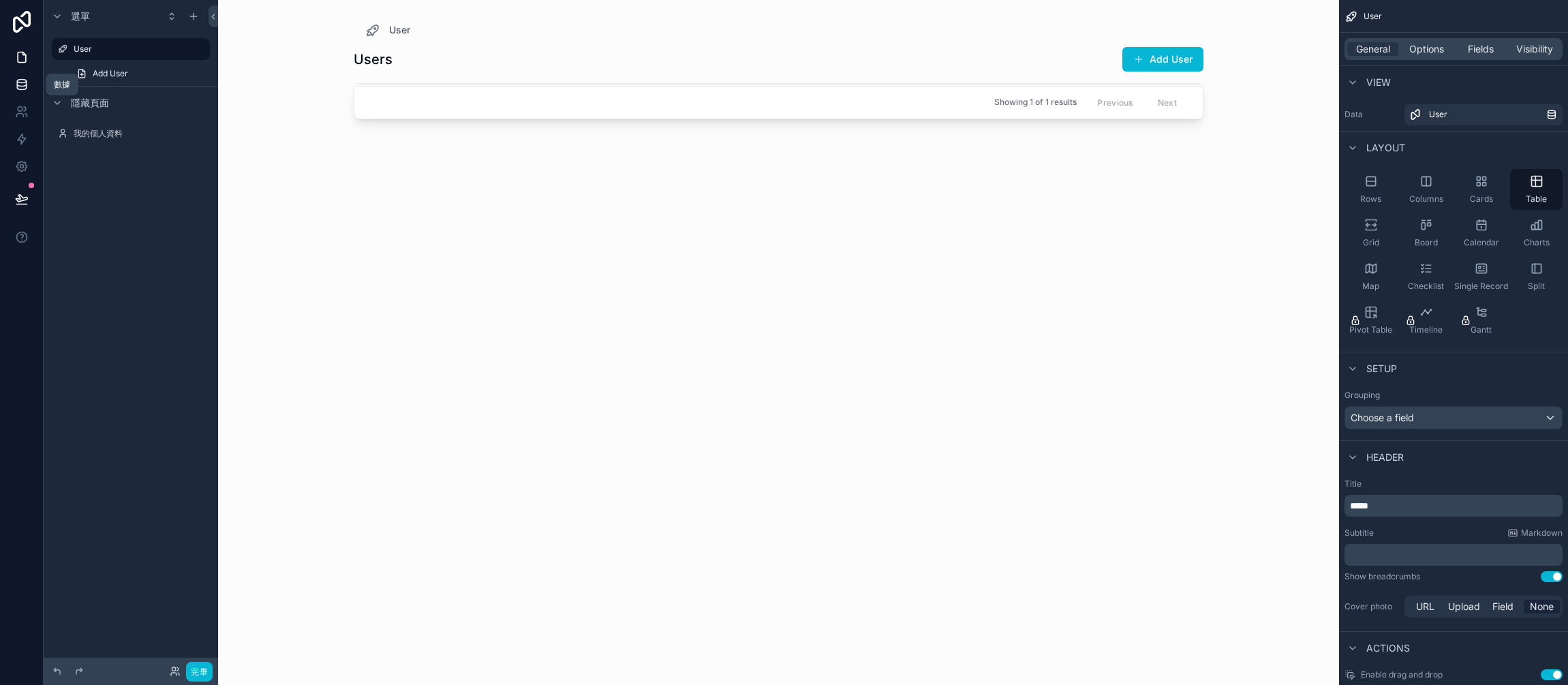
click at [27, 92] on link at bounding box center [22, 84] width 43 height 27
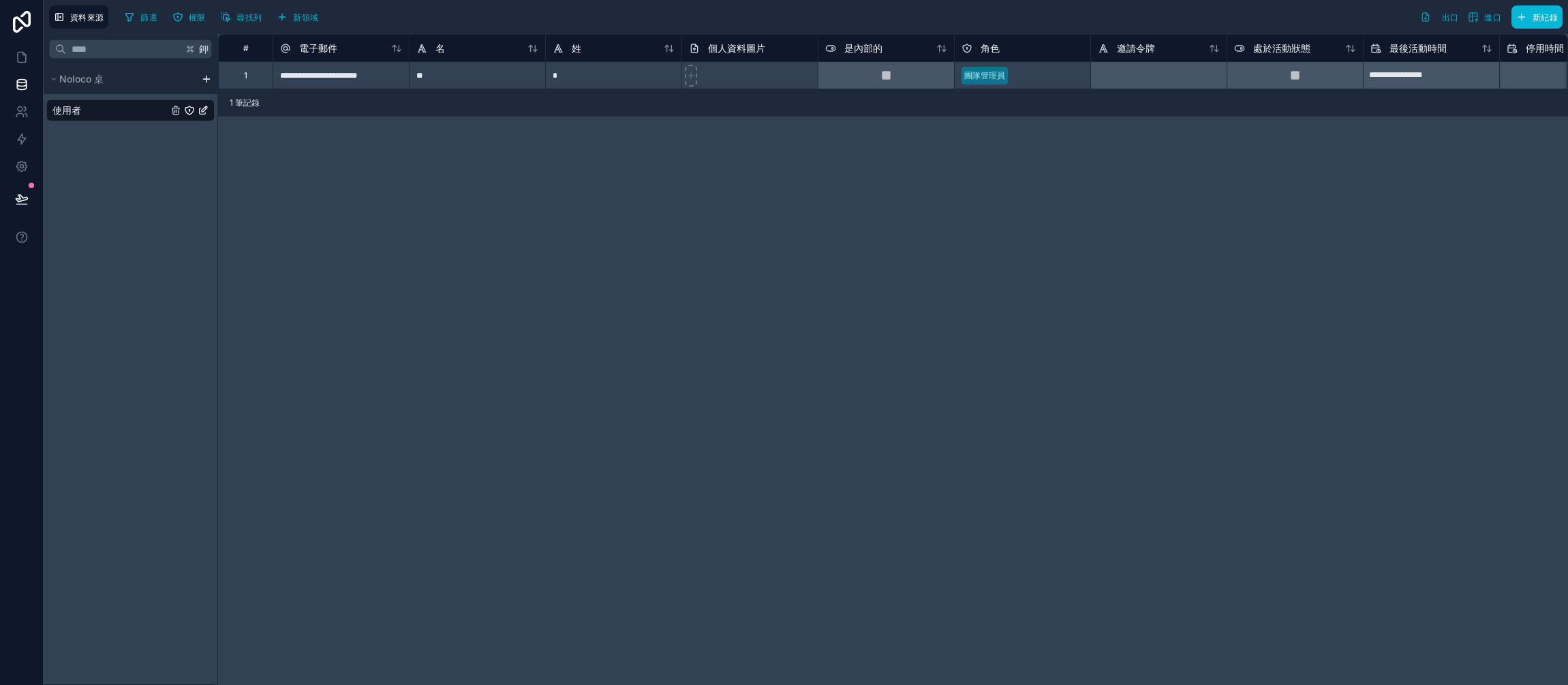
click at [205, 84] on html "**********" at bounding box center [784, 342] width 1568 height 685
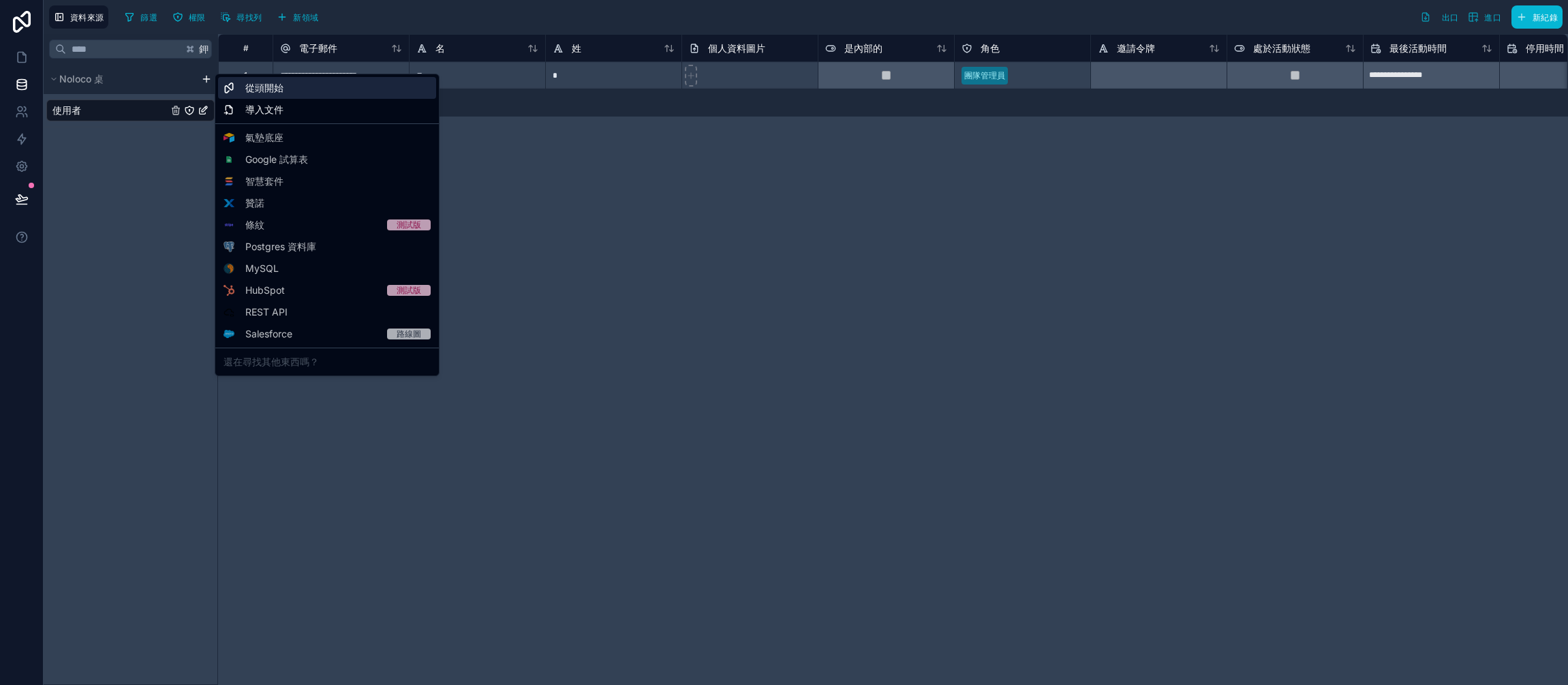
click at [285, 96] on div "從頭開始" at bounding box center [326, 88] width 218 height 22
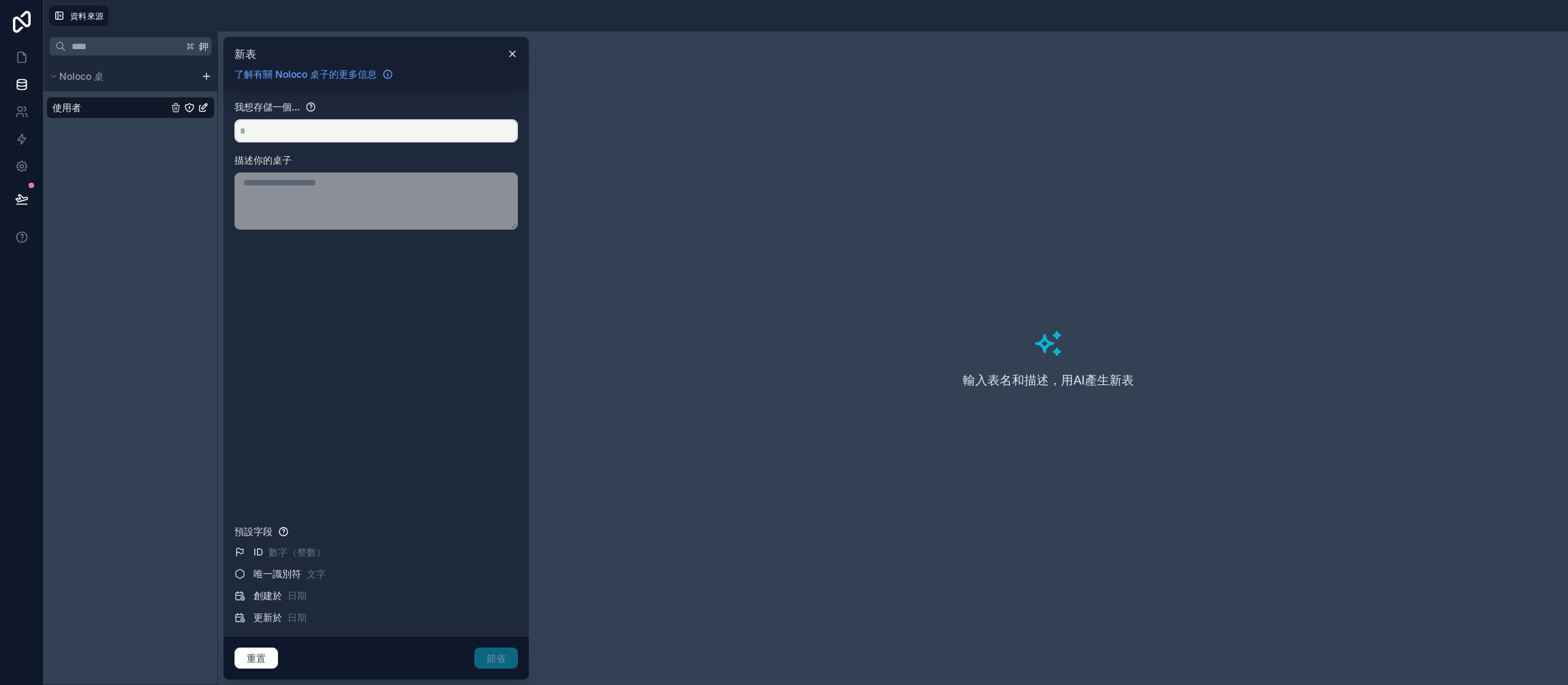
click at [350, 134] on input "text" at bounding box center [375, 130] width 282 height 22
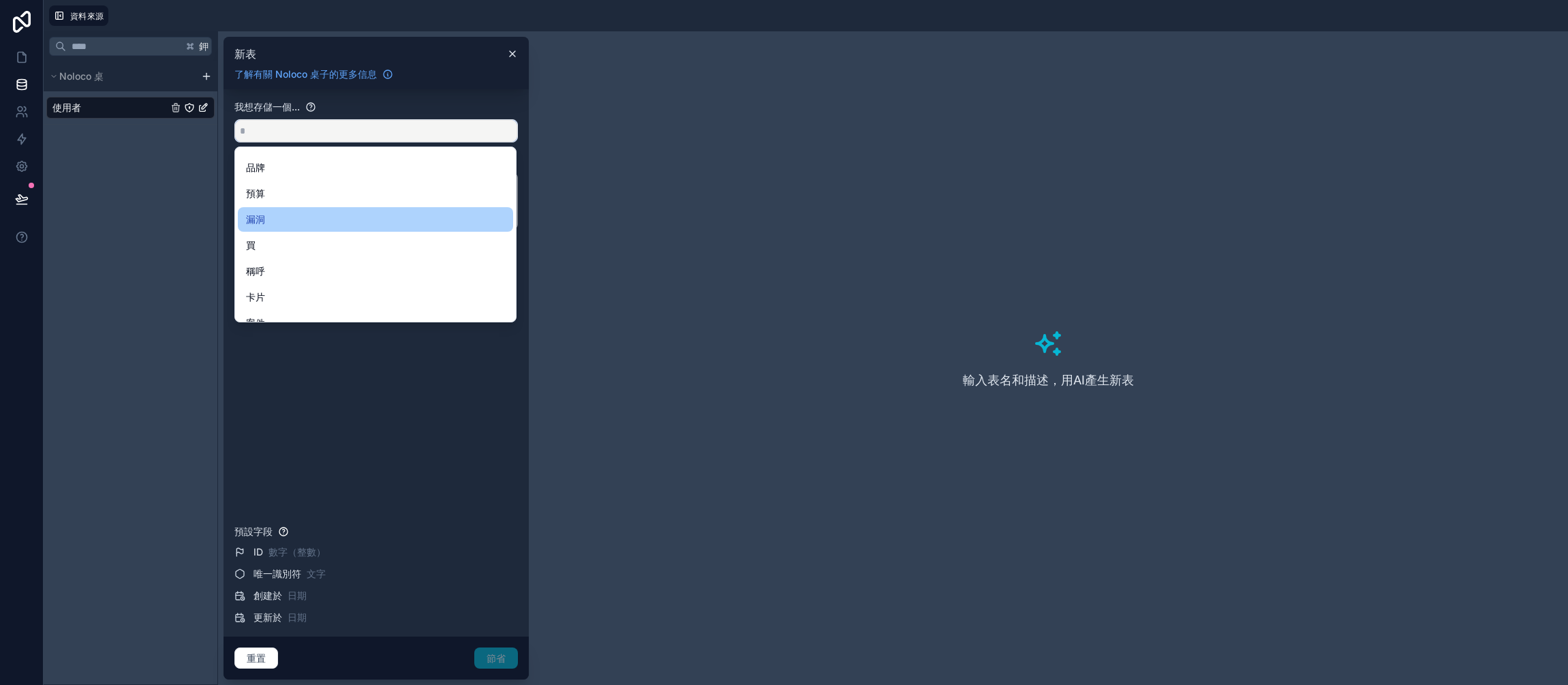
scroll to position [488, 0]
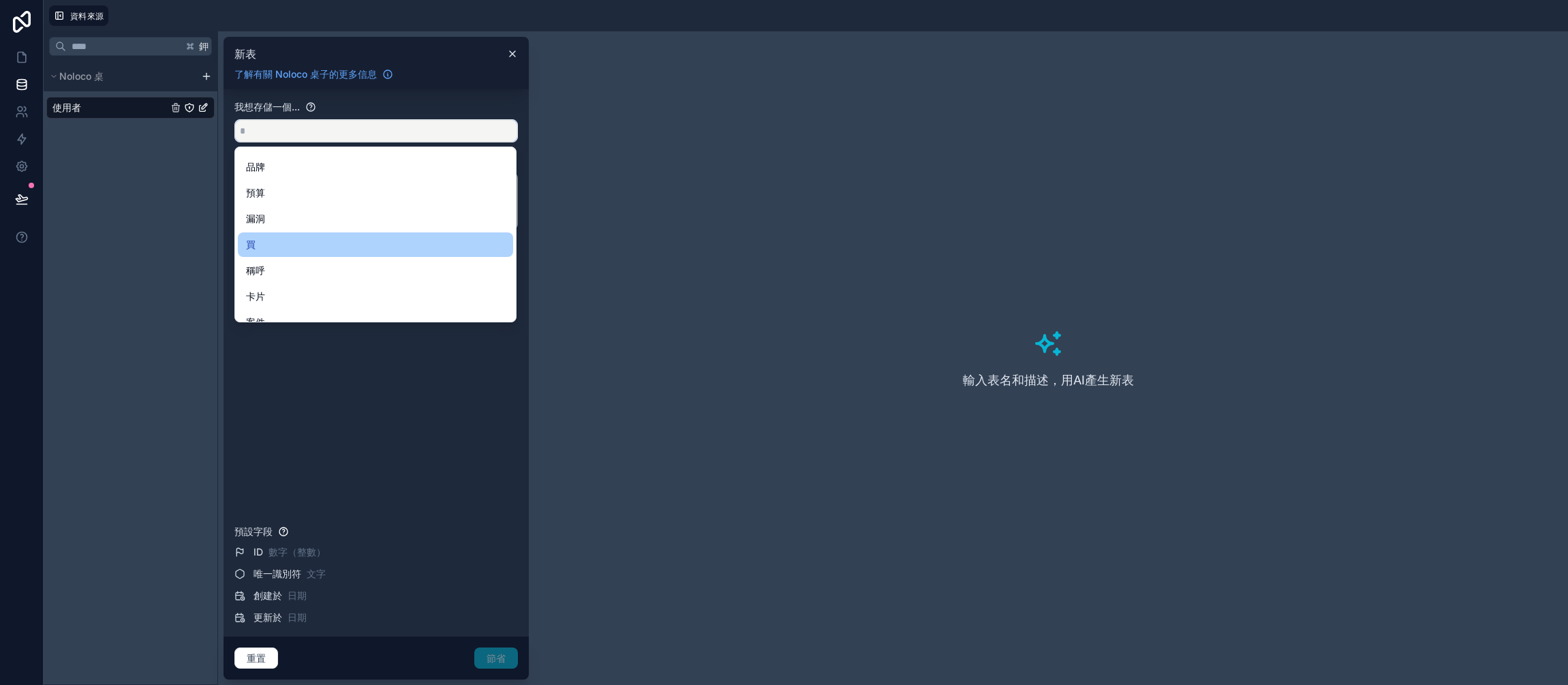
type input "*"
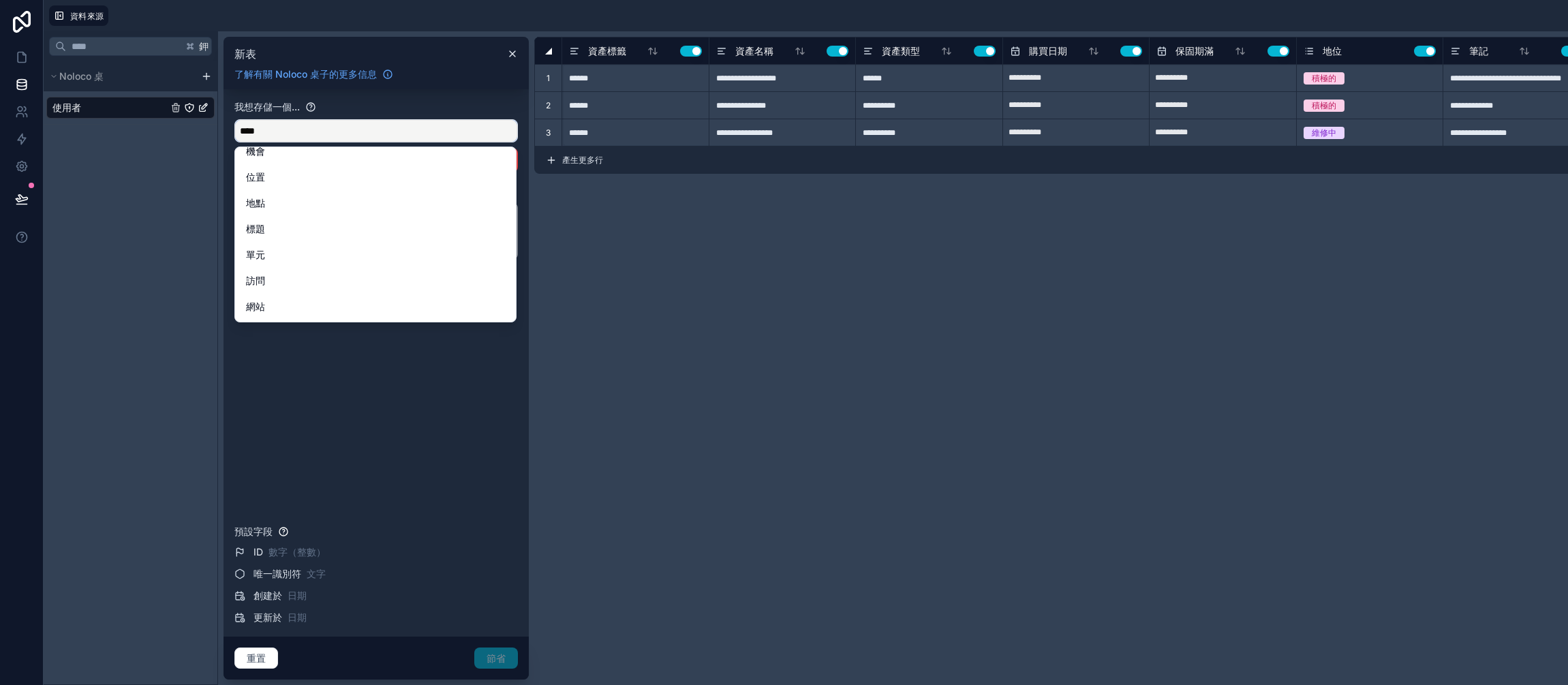
scroll to position [0, 0]
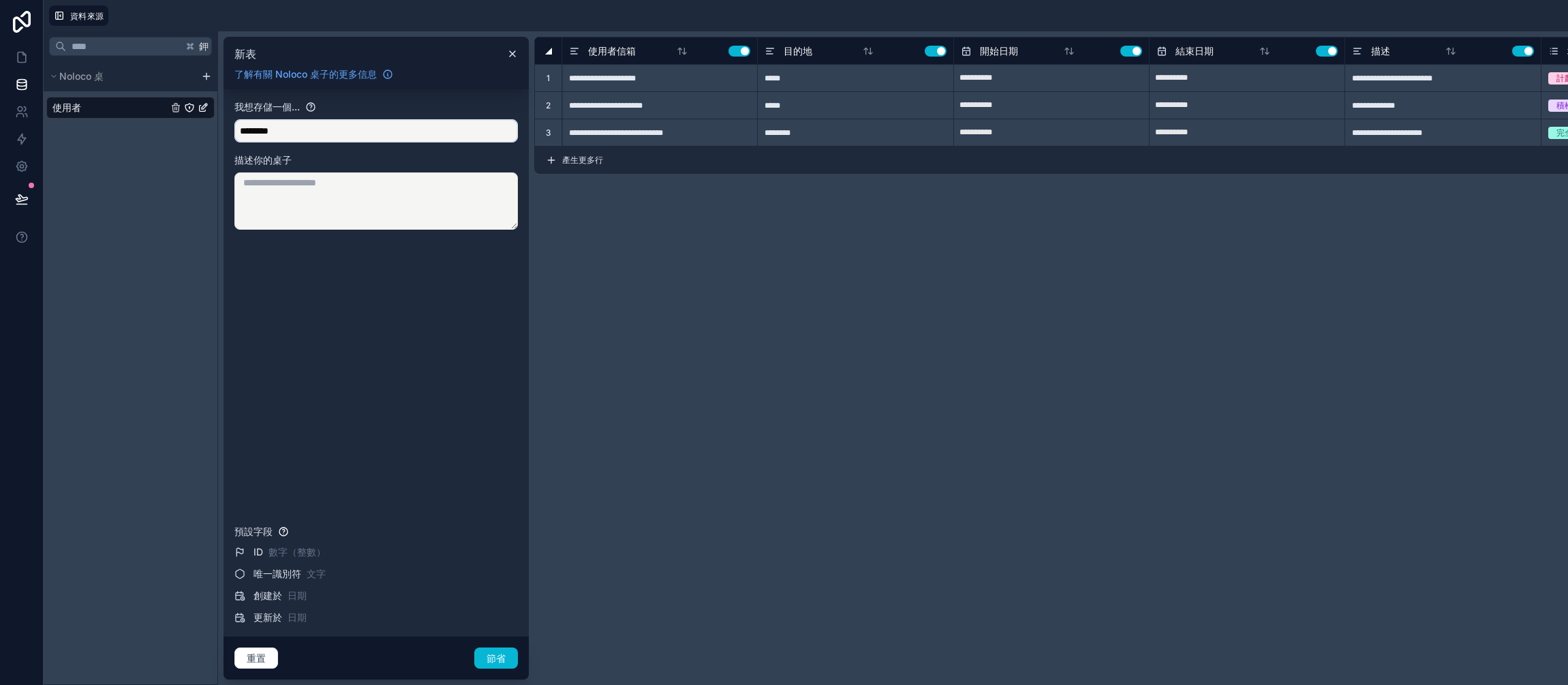
paste input "*"
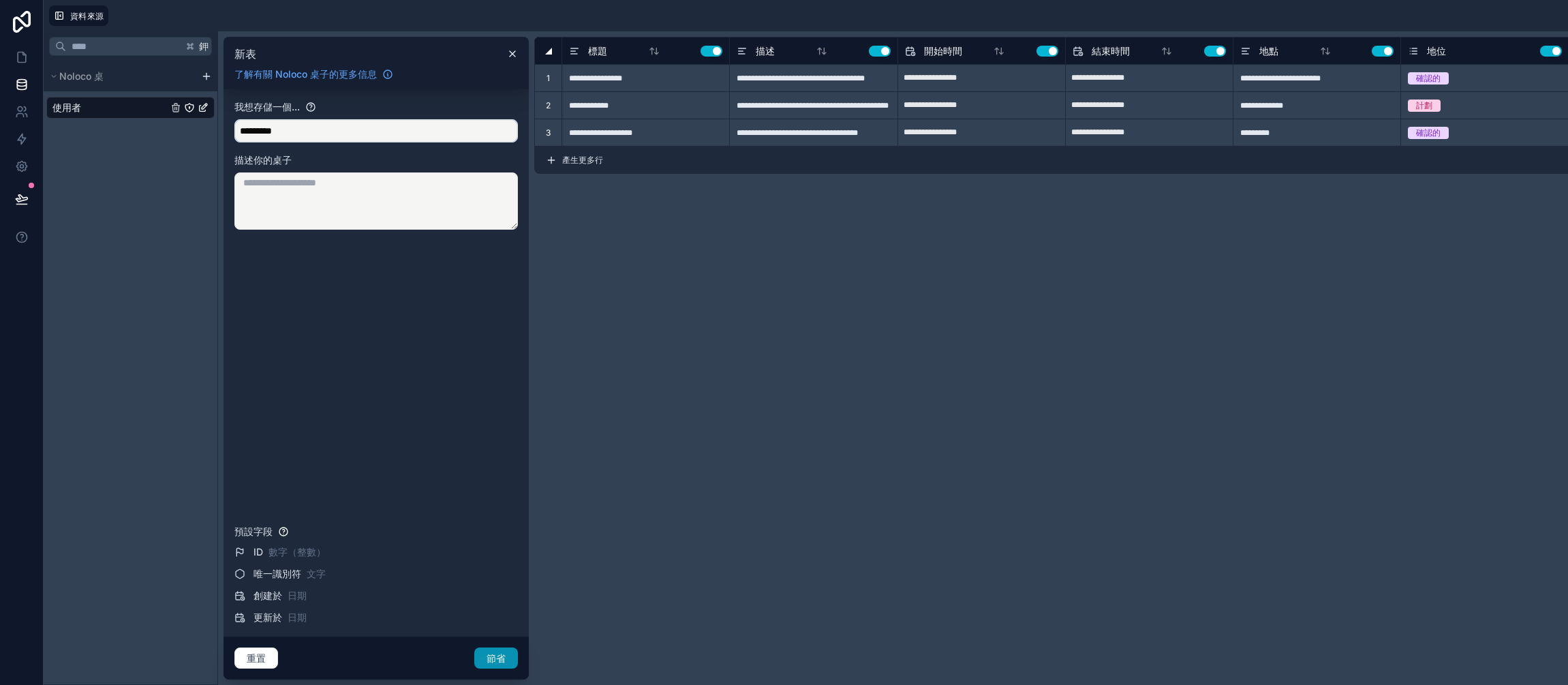
type input "*********"
click at [503, 660] on font "節省" at bounding box center [496, 658] width 20 height 11
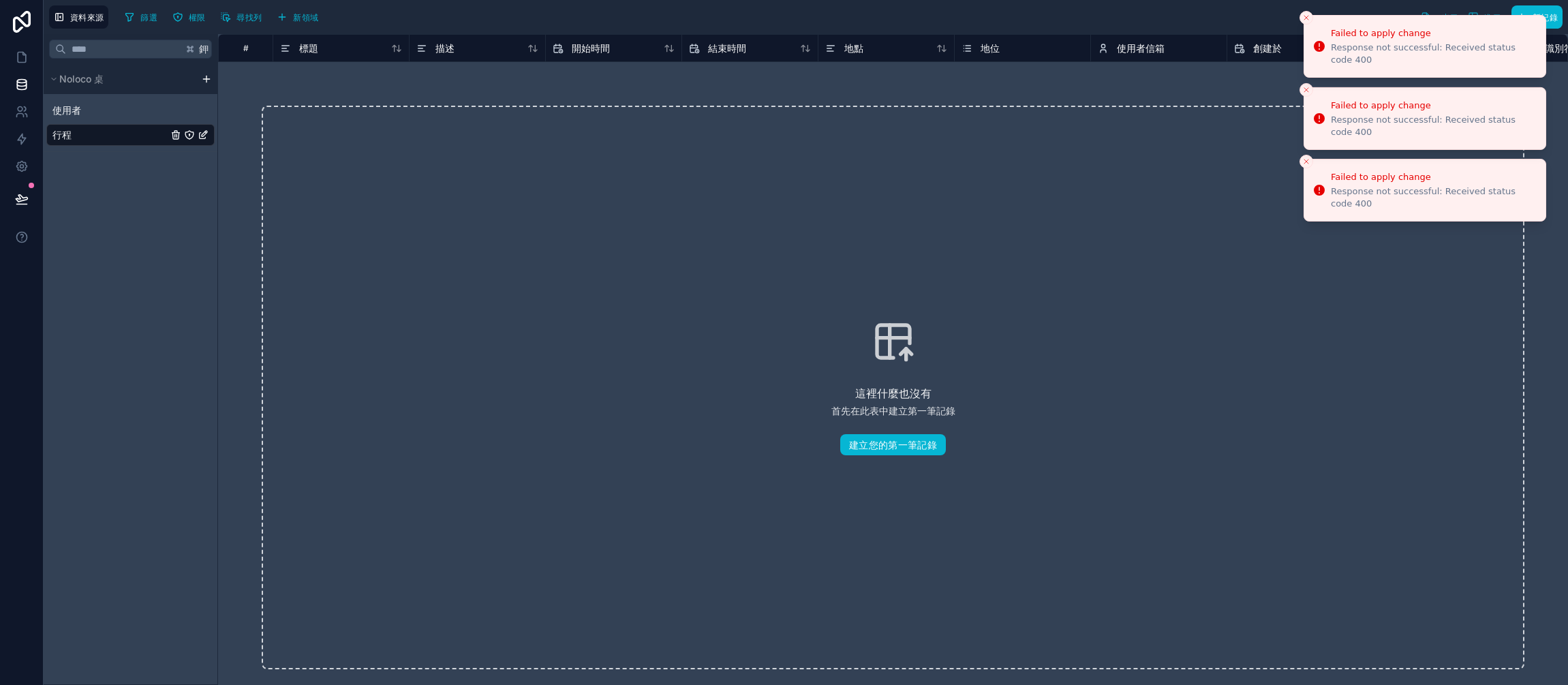
drag, startPoint x: 1304, startPoint y: 162, endPoint x: 1300, endPoint y: 85, distance: 77.1
click at [1303, 158] on icon "Close toast" at bounding box center [1307, 161] width 8 height 8
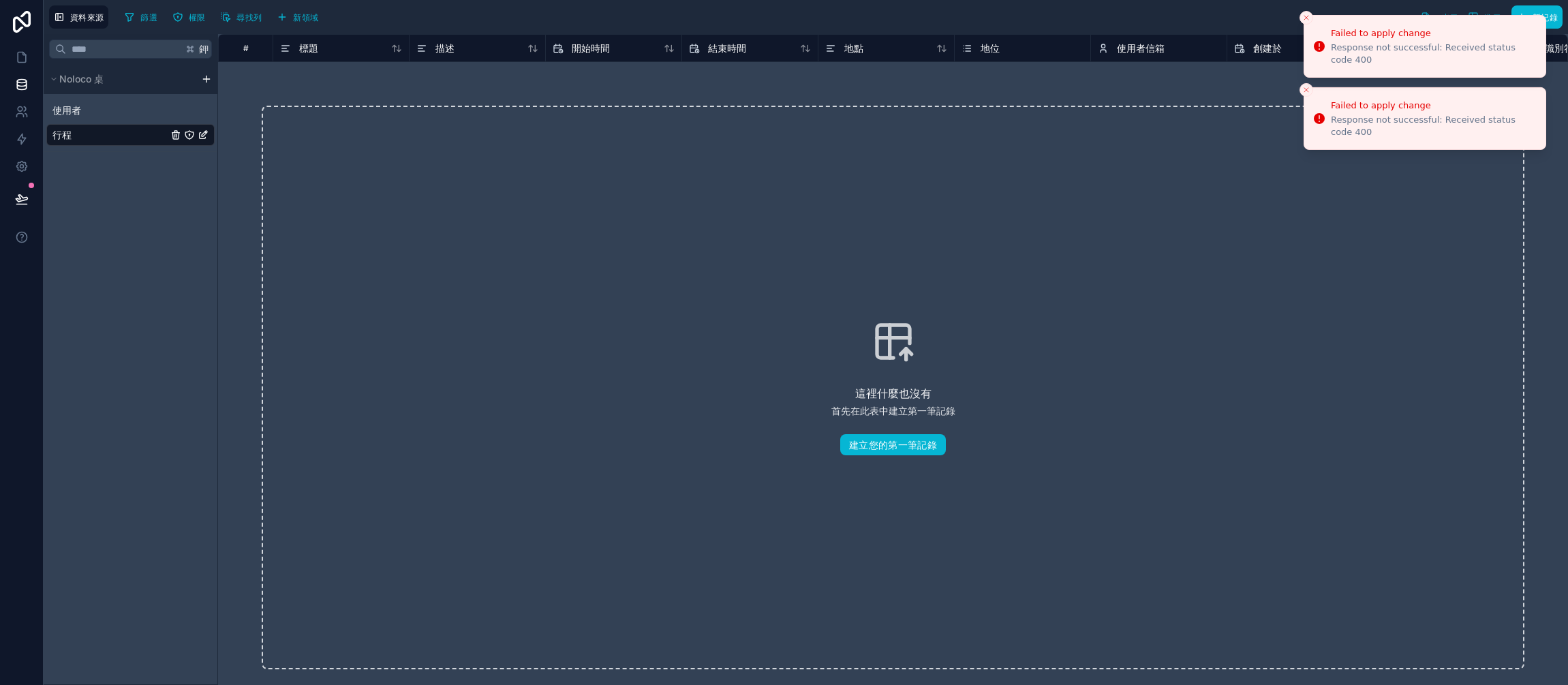
click at [1303, 21] on icon "Close toast" at bounding box center [1307, 17] width 8 height 8
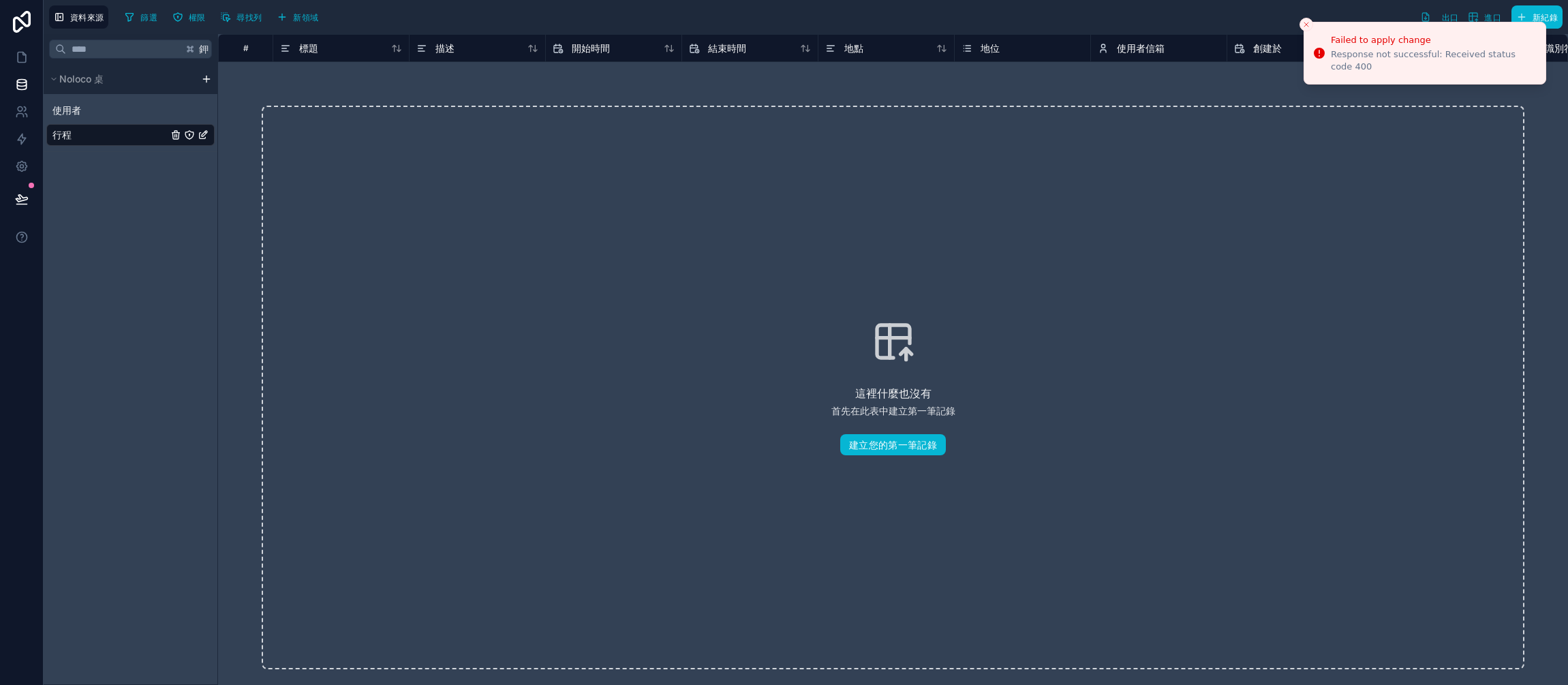
click at [1305, 24] on line "Close toast" at bounding box center [1307, 25] width 4 height 4
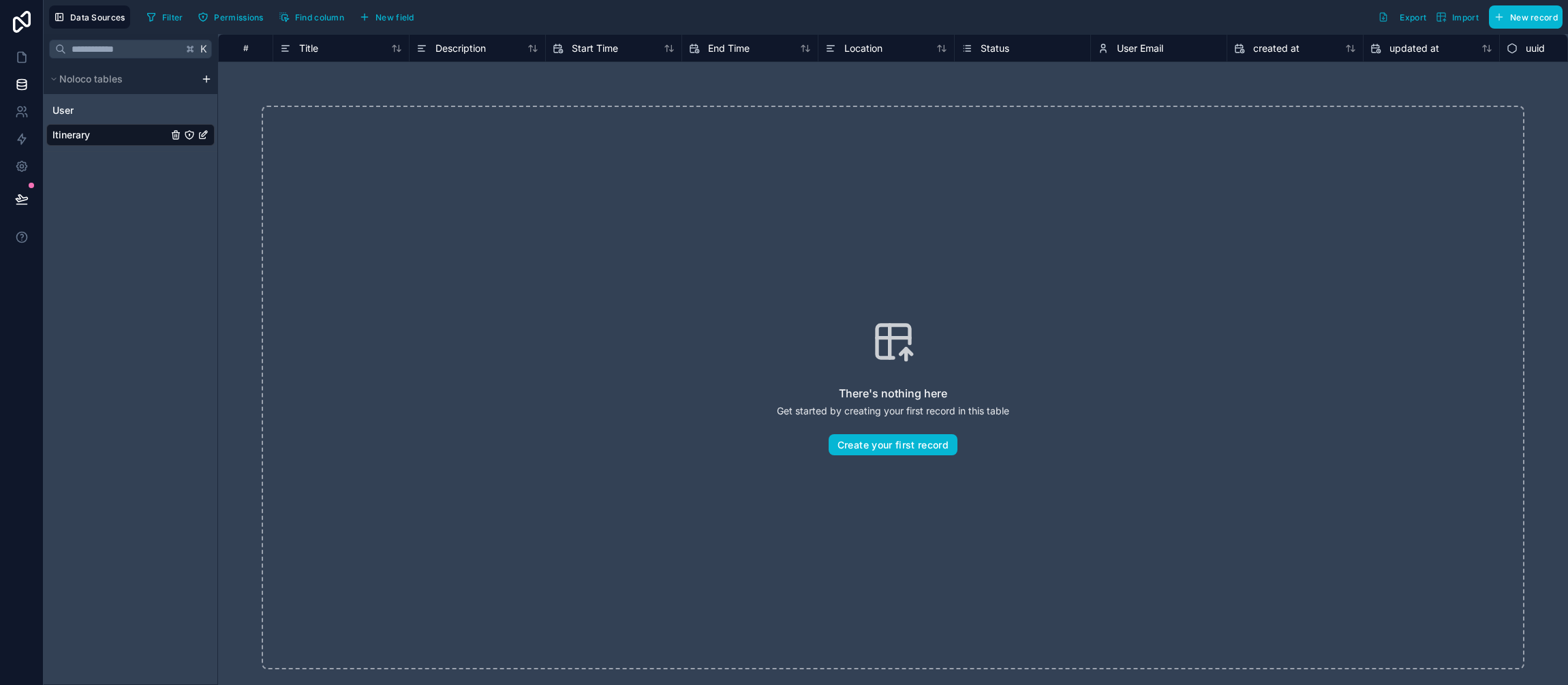
click at [1248, 310] on div "There's nothing here Get started by creating your first record in this table Cr…" at bounding box center [892, 387] width 1263 height 563
click at [249, 23] on button "Permissions" at bounding box center [229, 17] width 75 height 21
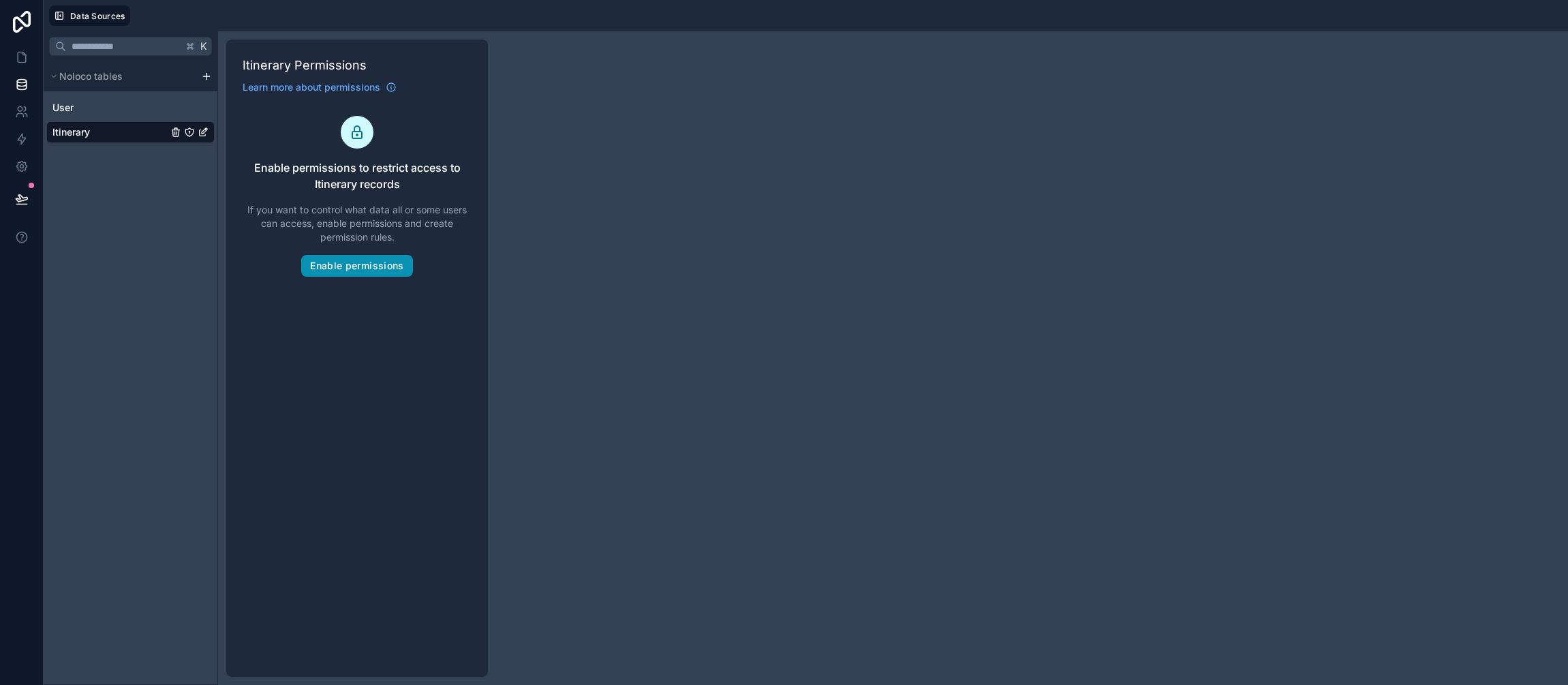
click at [364, 263] on button "Enable permissions" at bounding box center [357, 265] width 111 height 22
